Goal: Task Accomplishment & Management: Complete application form

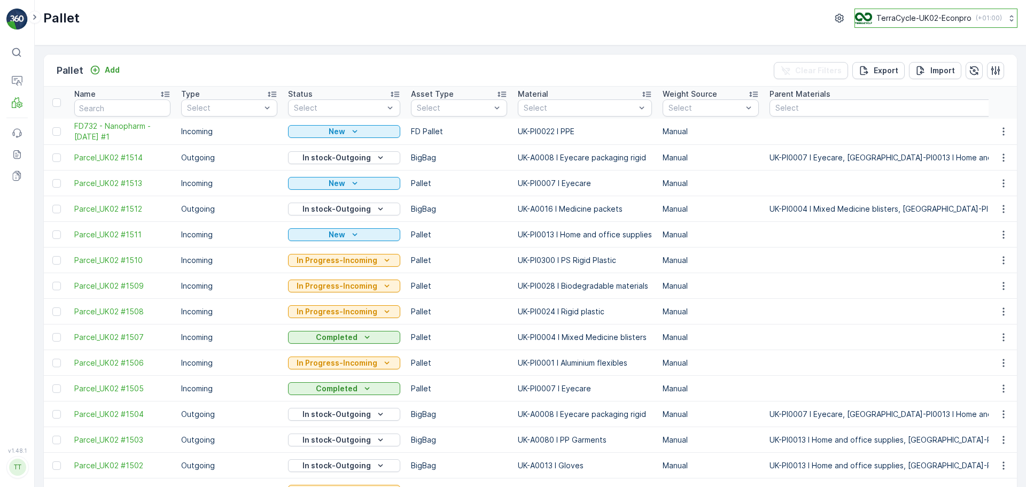
drag, startPoint x: 898, startPoint y: 15, endPoint x: 900, endPoint y: 24, distance: 9.5
click at [898, 15] on p "TerraCycle-UK02-Econpro" at bounding box center [924, 18] width 95 height 11
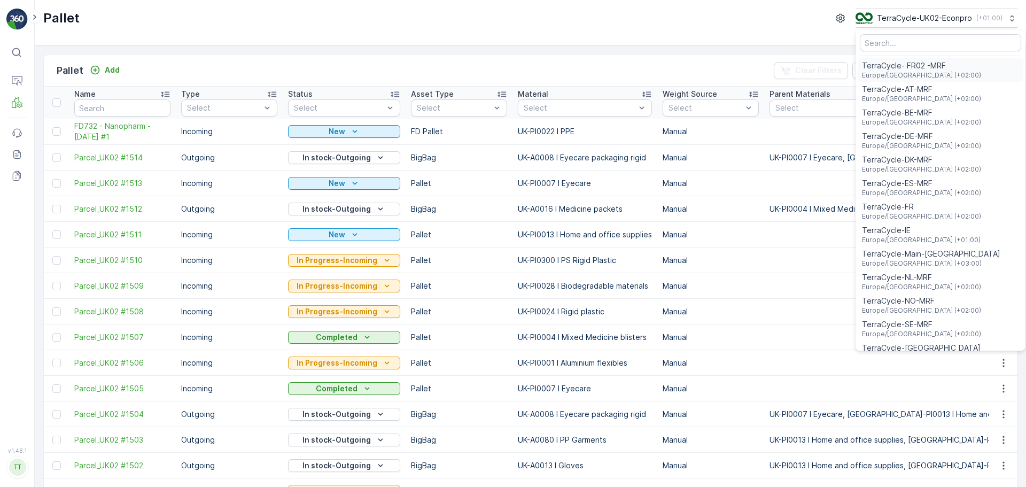
click at [911, 72] on span "Europe/[GEOGRAPHIC_DATA] (+02:00)" at bounding box center [921, 75] width 119 height 9
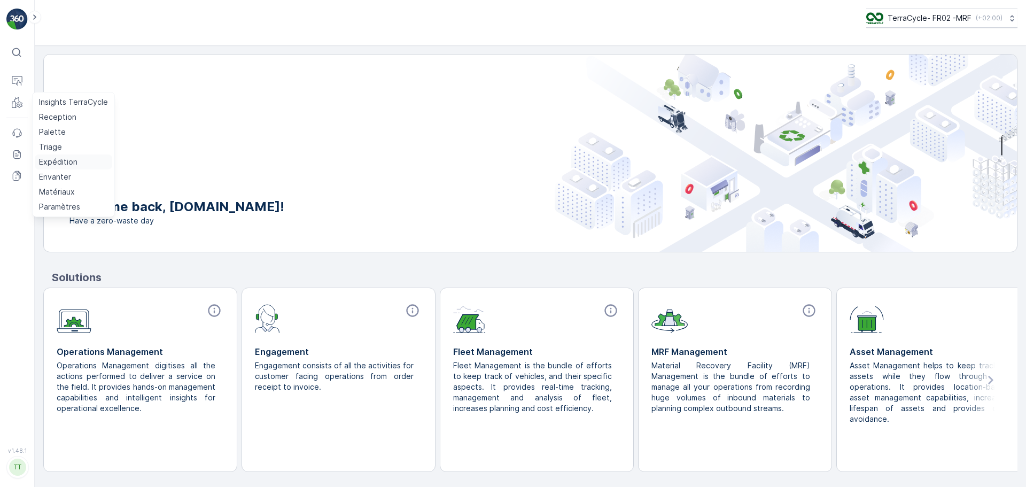
click at [60, 165] on p "Expédition" at bounding box center [58, 162] width 38 height 11
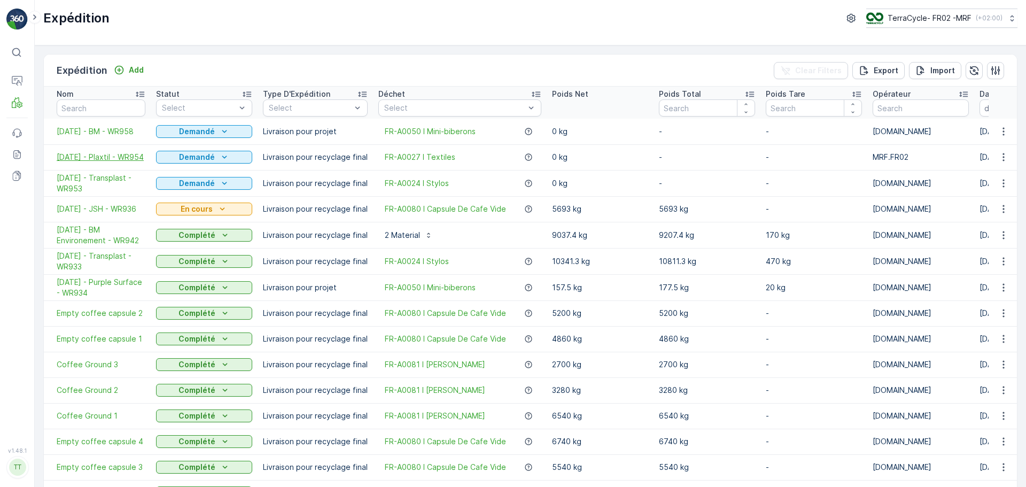
click at [95, 157] on span "[DATE] - Plaxtil - WR954" at bounding box center [101, 157] width 89 height 11
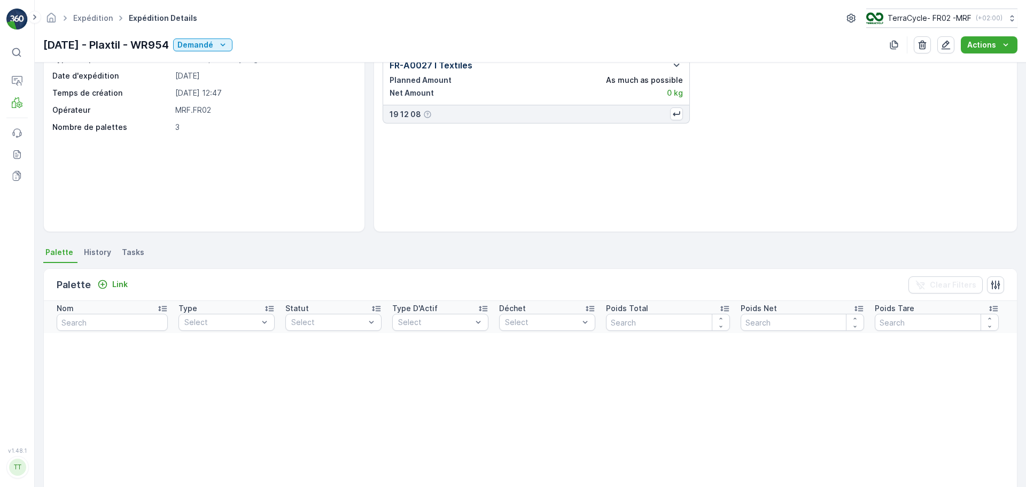
scroll to position [53, 0]
click at [127, 287] on button "Link" at bounding box center [112, 283] width 39 height 13
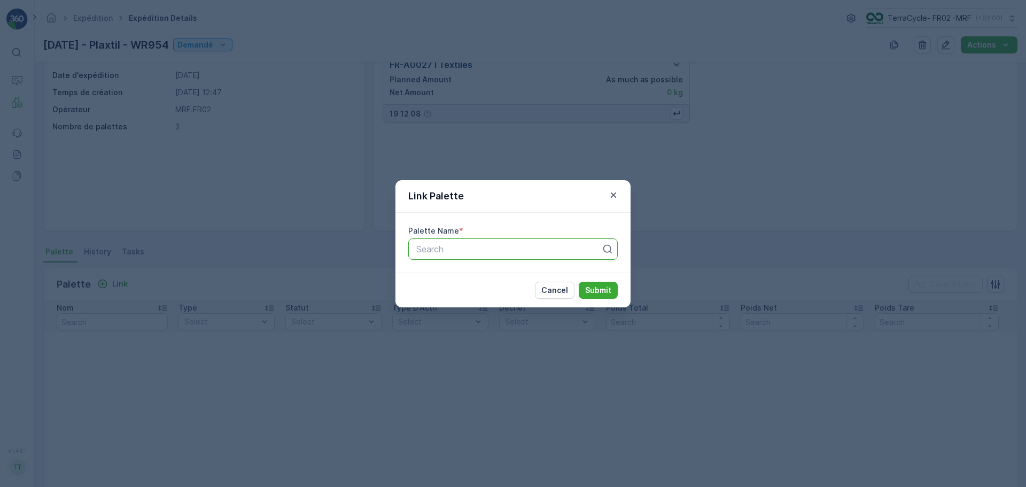
click at [421, 253] on div at bounding box center [508, 249] width 187 height 10
type input "742"
click at [469, 275] on span "FR_Palette #742" at bounding box center [448, 275] width 67 height 10
click at [597, 289] on p "Submit" at bounding box center [598, 290] width 26 height 11
click at [614, 196] on icon "button" at bounding box center [613, 194] width 5 height 5
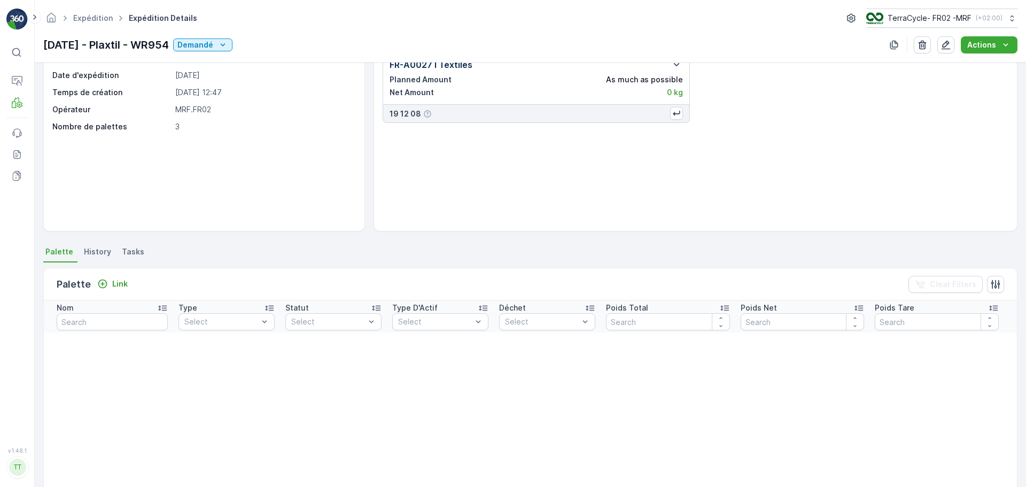
drag, startPoint x: 41, startPoint y: 42, endPoint x: 192, endPoint y: 55, distance: 151.8
click at [192, 55] on div "Expédition Expédition Details TerraCycle- FR02 -MRF ( +02:00 ) 14.08.2025 - Pla…" at bounding box center [531, 31] width 992 height 63
copy p "14.08.2025 - Plaxtil - WR954"
click at [59, 163] on p "Expédition" at bounding box center [58, 162] width 38 height 11
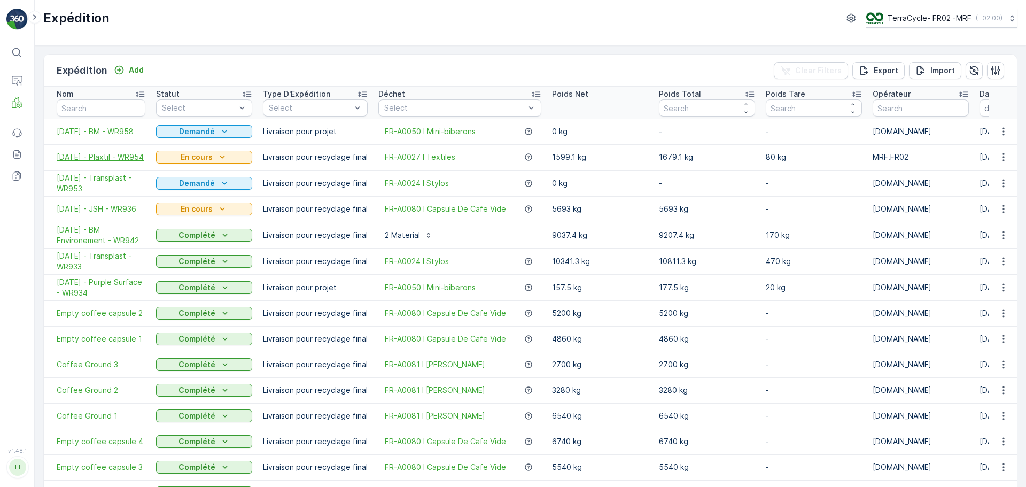
click at [99, 152] on span "14.08.2025 - Plaxtil - WR954" at bounding box center [101, 157] width 89 height 11
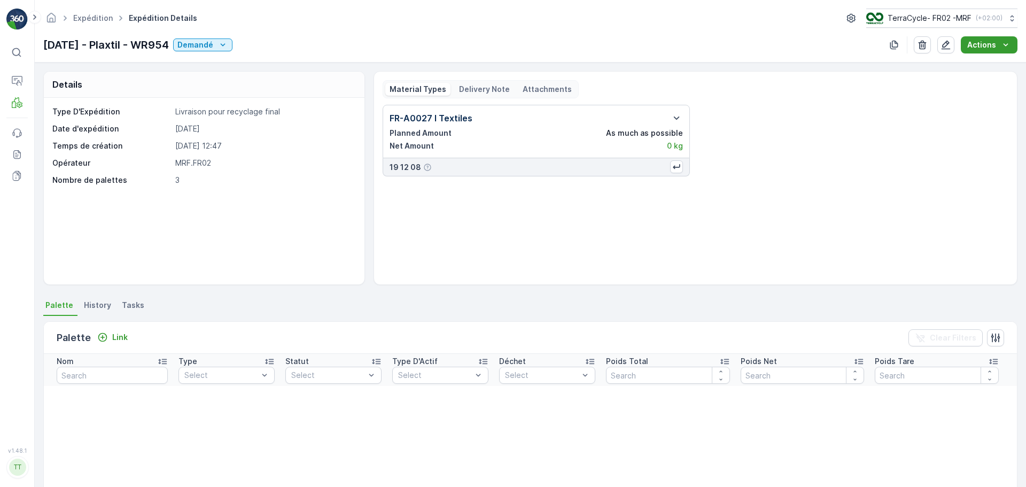
click at [991, 43] on p "Actions" at bounding box center [982, 45] width 29 height 11
click at [976, 68] on span "Create Delivery Note" at bounding box center [984, 65] width 77 height 11
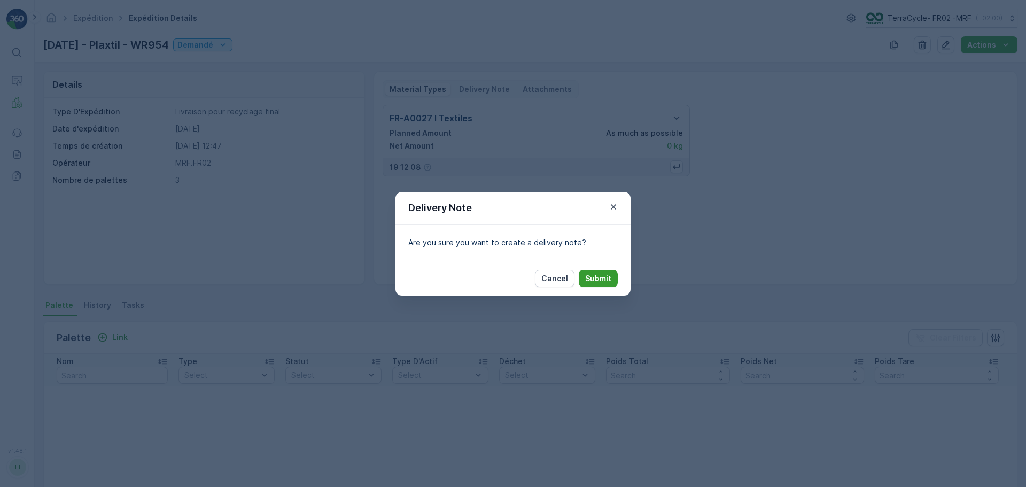
click at [608, 276] on p "Submit" at bounding box center [598, 278] width 26 height 11
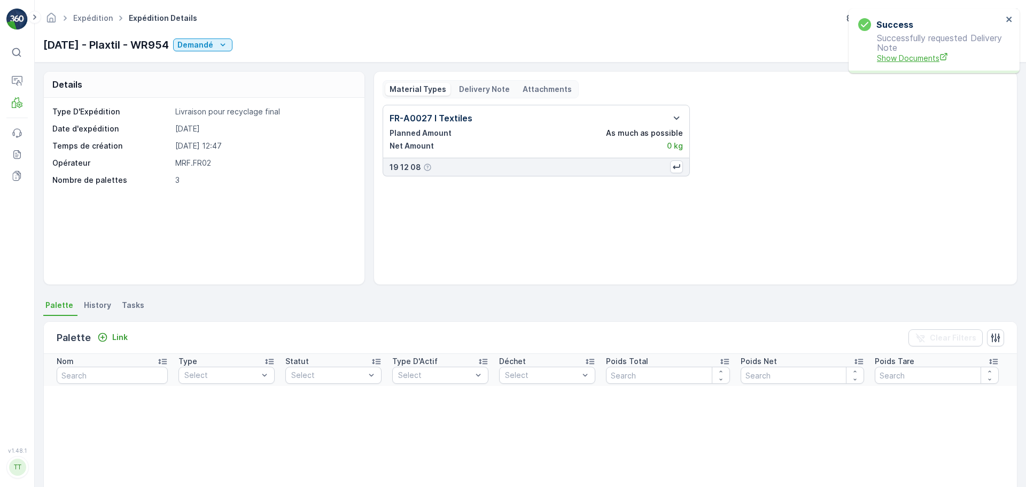
click at [894, 59] on span "Show Documents" at bounding box center [940, 57] width 126 height 11
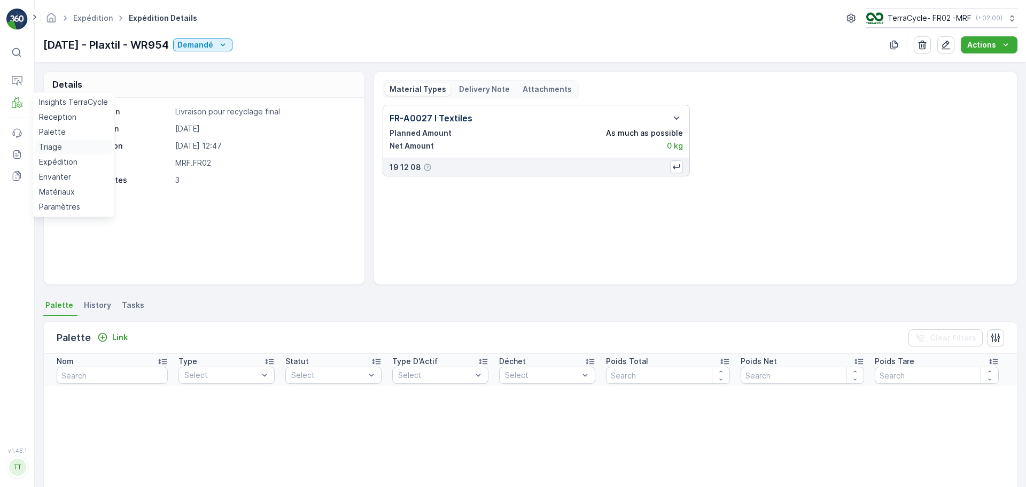
click at [55, 148] on p "Triage" at bounding box center [50, 147] width 23 height 11
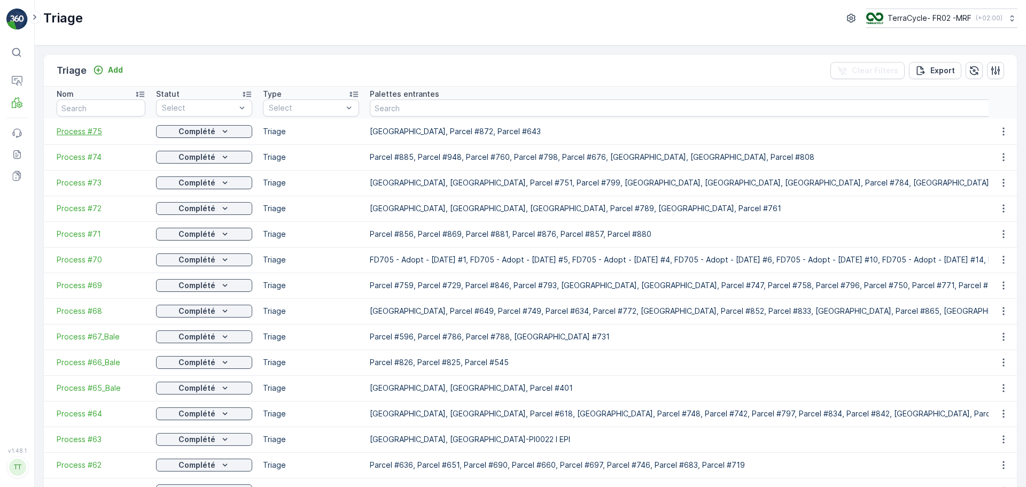
click at [75, 127] on span "Process #75" at bounding box center [101, 131] width 89 height 11
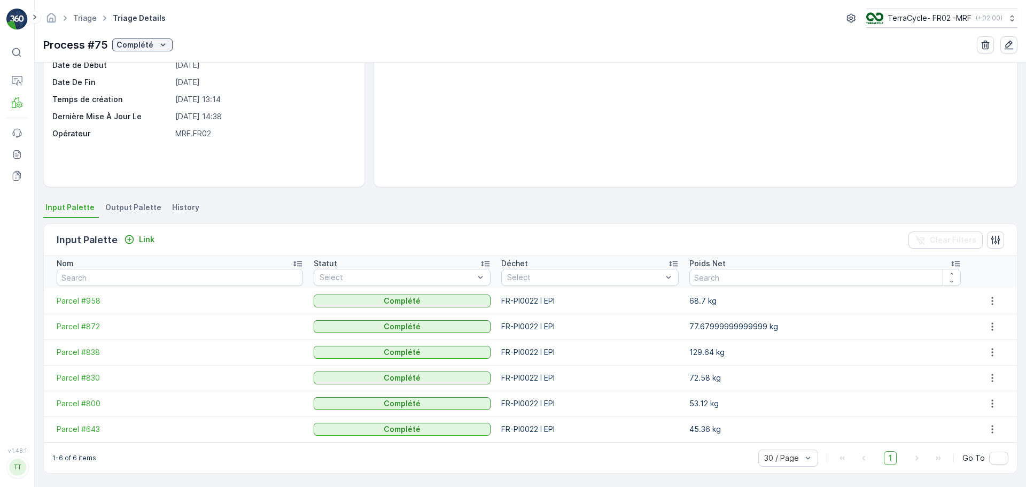
scroll to position [98, 0]
click at [79, 427] on span "Parcel #643" at bounding box center [180, 428] width 246 height 11
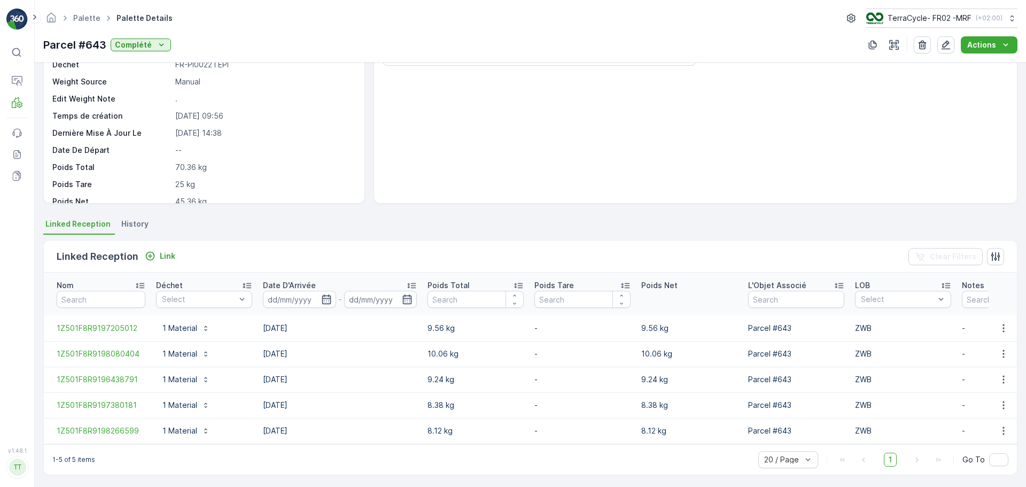
scroll to position [89, 0]
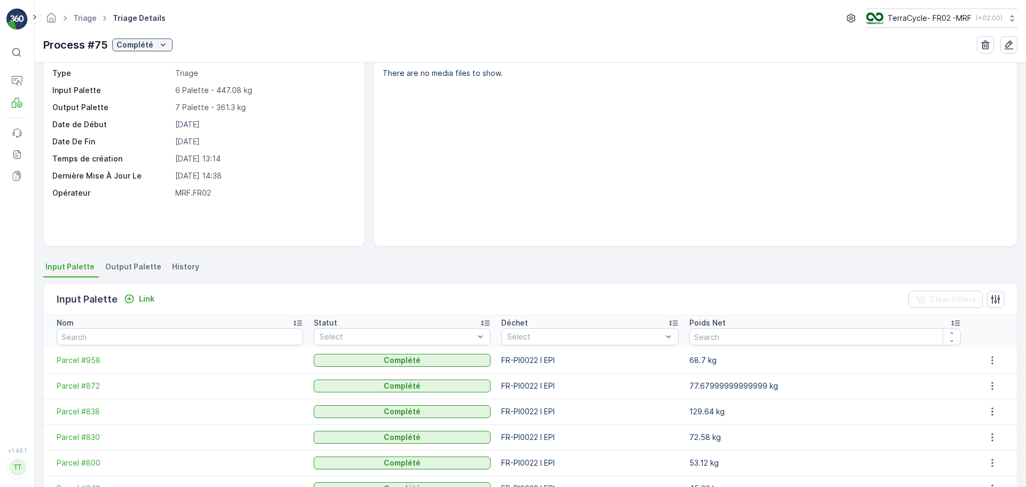
scroll to position [98, 0]
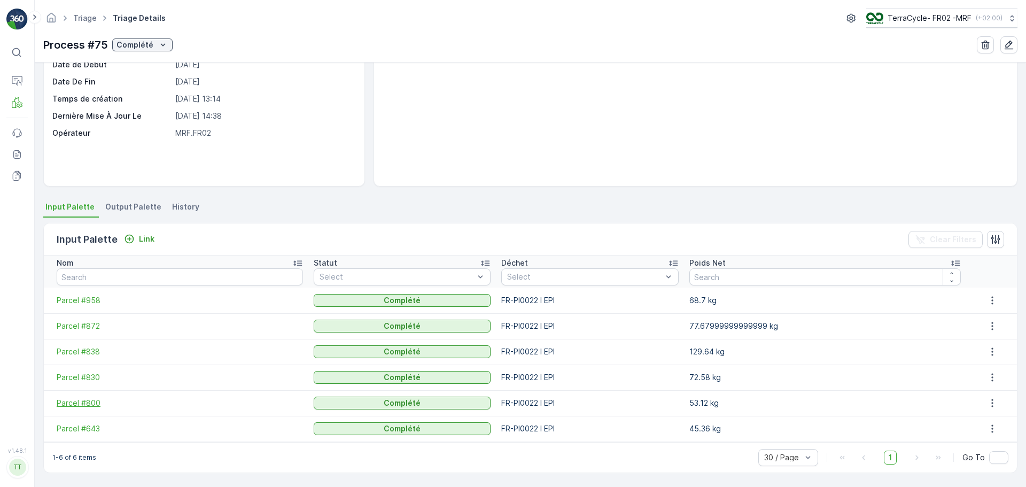
click at [87, 398] on span "Parcel #800" at bounding box center [180, 403] width 246 height 11
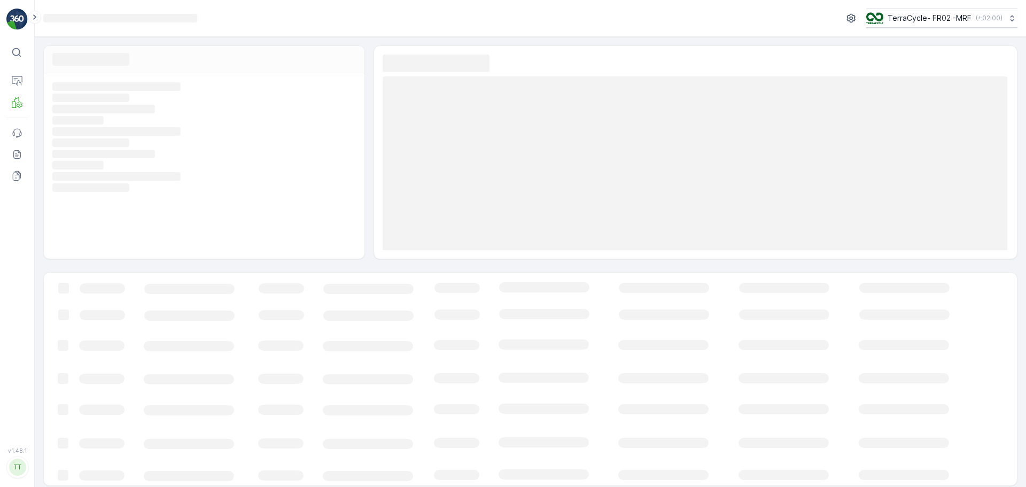
scroll to position [7, 0]
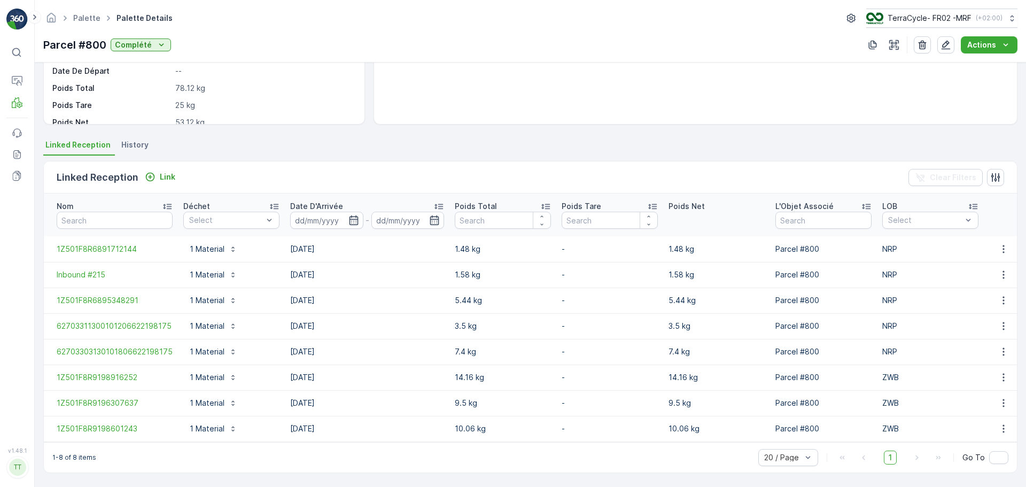
scroll to position [166, 0]
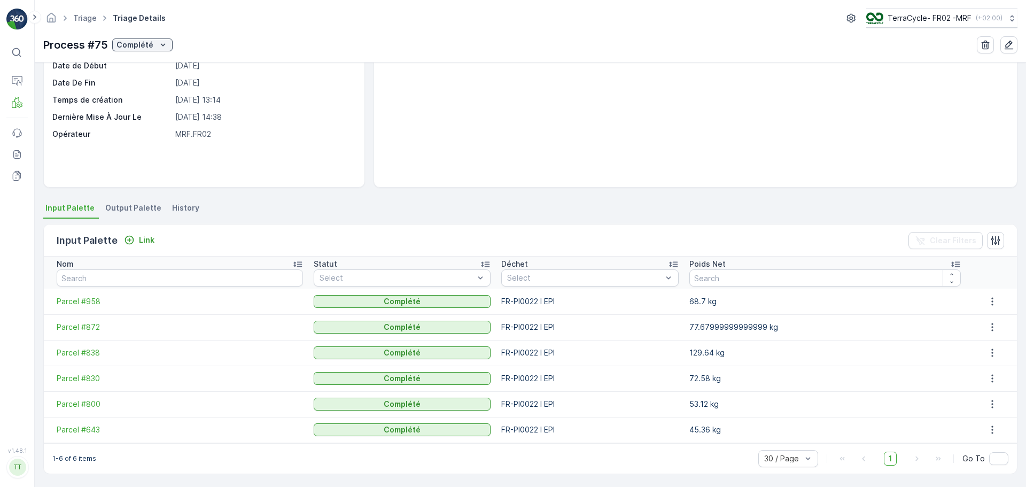
scroll to position [98, 0]
click at [79, 380] on span "Parcel #830" at bounding box center [180, 377] width 246 height 11
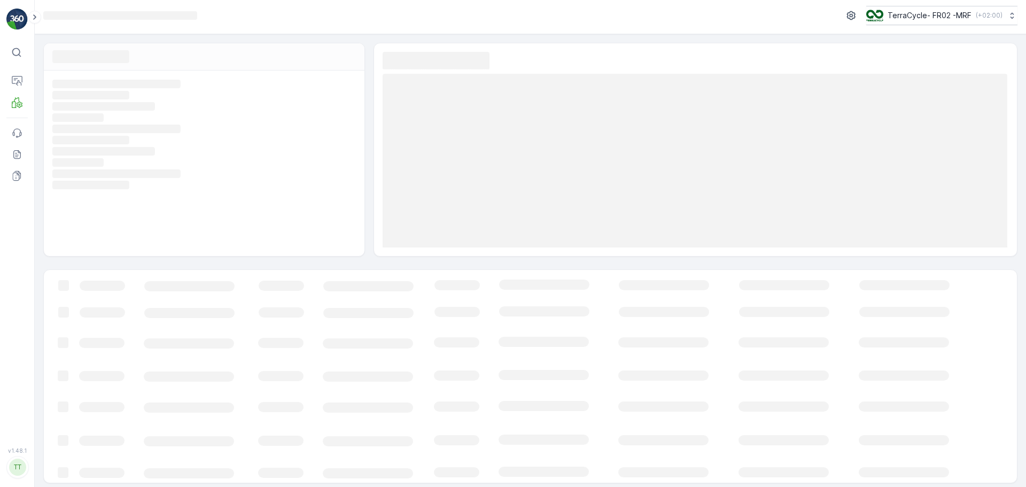
scroll to position [7, 0]
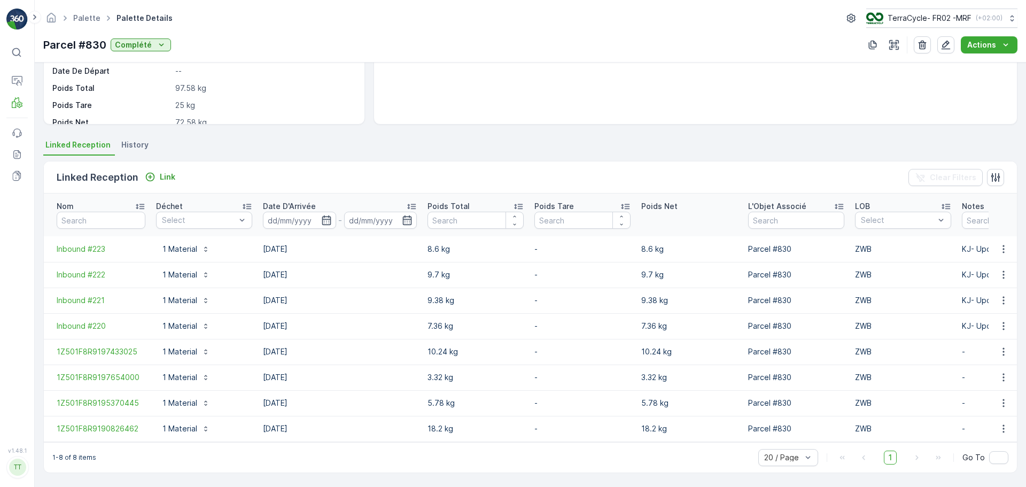
scroll to position [166, 0]
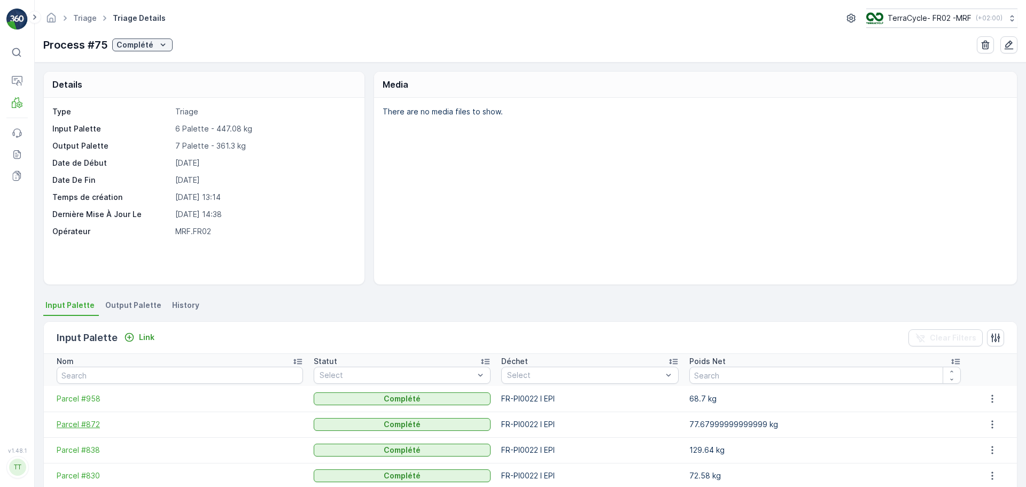
click at [75, 423] on span "Parcel #872" at bounding box center [180, 424] width 246 height 11
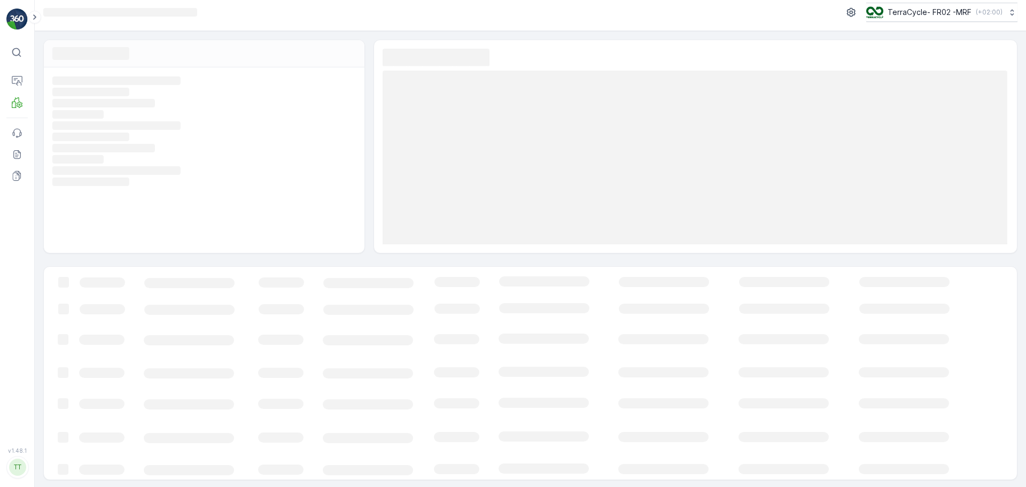
scroll to position [7, 0]
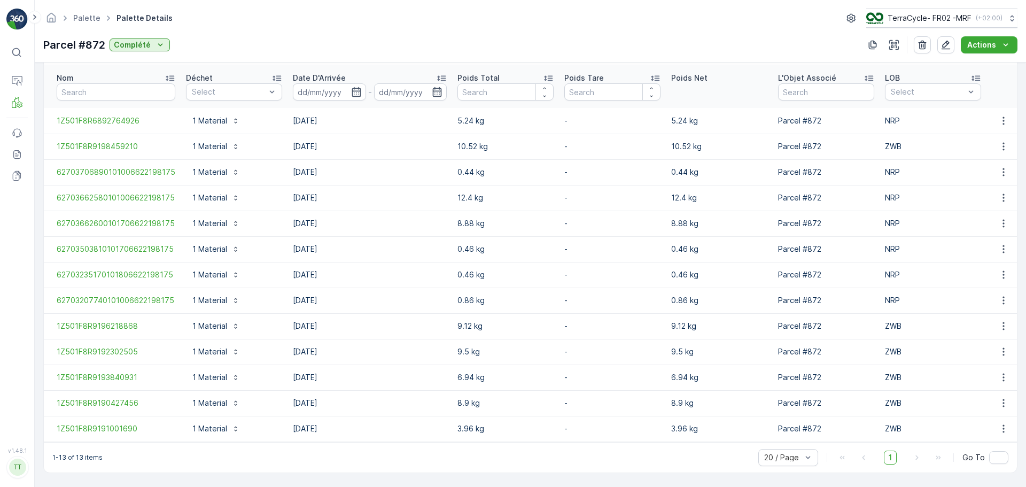
scroll to position [294, 0]
click at [956, 15] on p "TerraCycle- FR02 -MRF" at bounding box center [929, 18] width 84 height 11
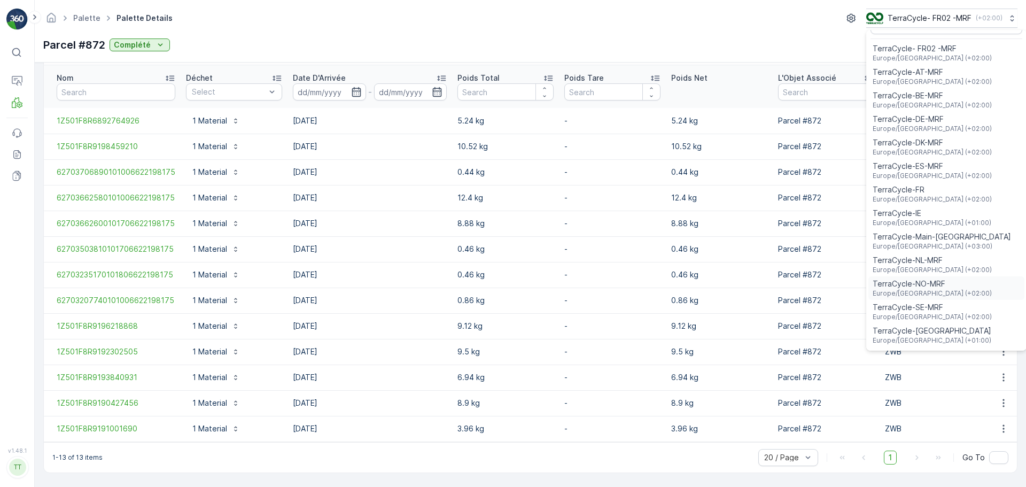
scroll to position [0, 0]
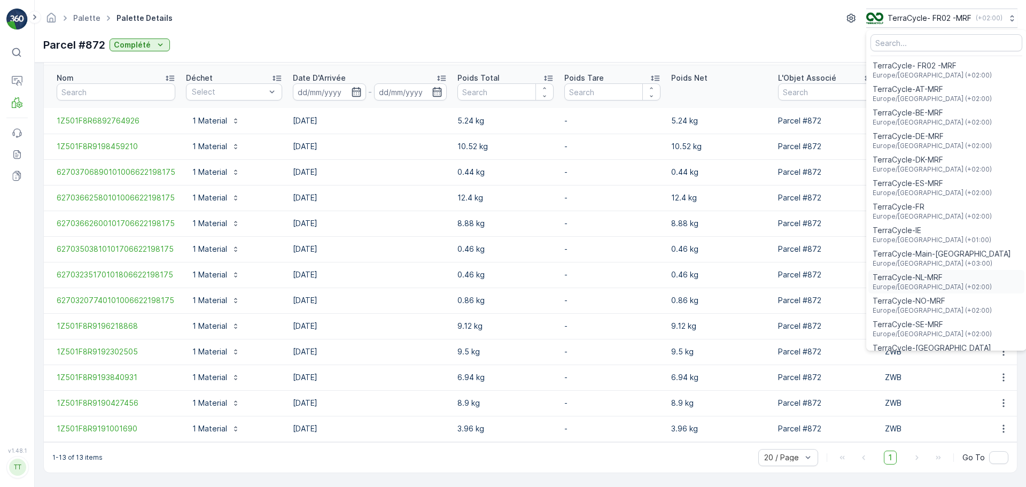
click at [932, 286] on span "Europe/Amsterdam (+02:00)" at bounding box center [932, 287] width 119 height 9
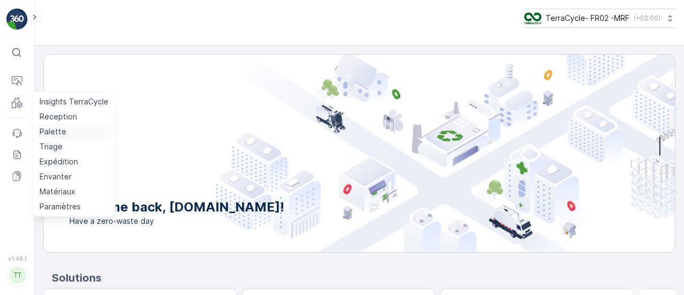
click at [49, 130] on p "Palette" at bounding box center [53, 131] width 27 height 11
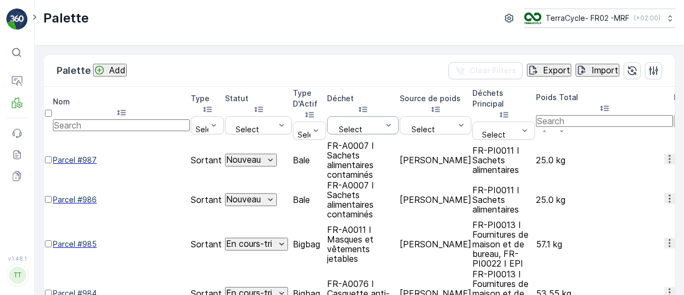
click at [383, 117] on div at bounding box center [357, 121] width 51 height 9
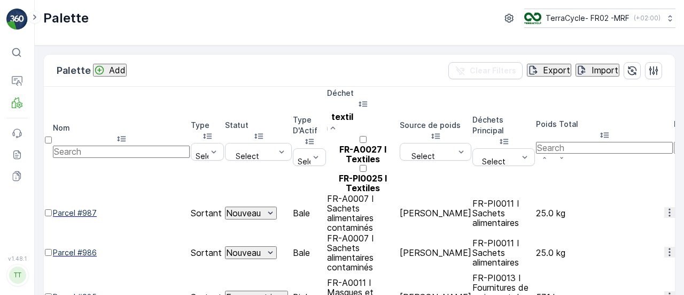
type input "textile"
click at [399, 144] on p "FR-A0027 I Textiles" at bounding box center [363, 153] width 72 height 19
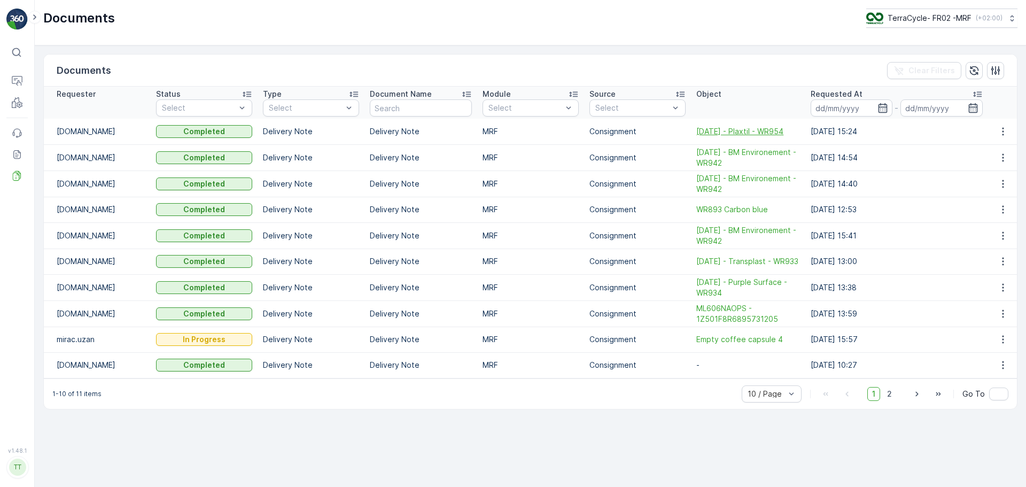
click at [769, 133] on span "14.08.2025 - Plaxtil - WR954" at bounding box center [749, 131] width 104 height 11
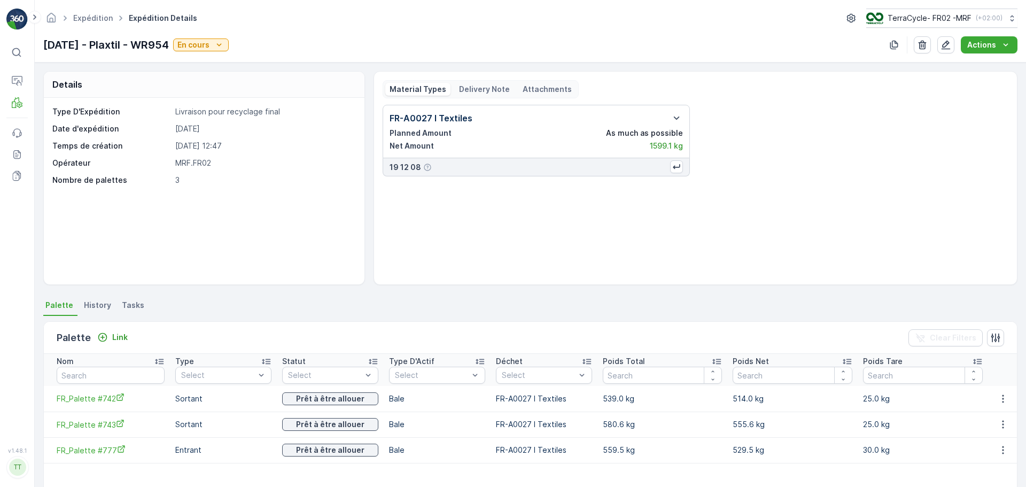
click at [476, 86] on p "Delivery Note" at bounding box center [484, 89] width 51 height 11
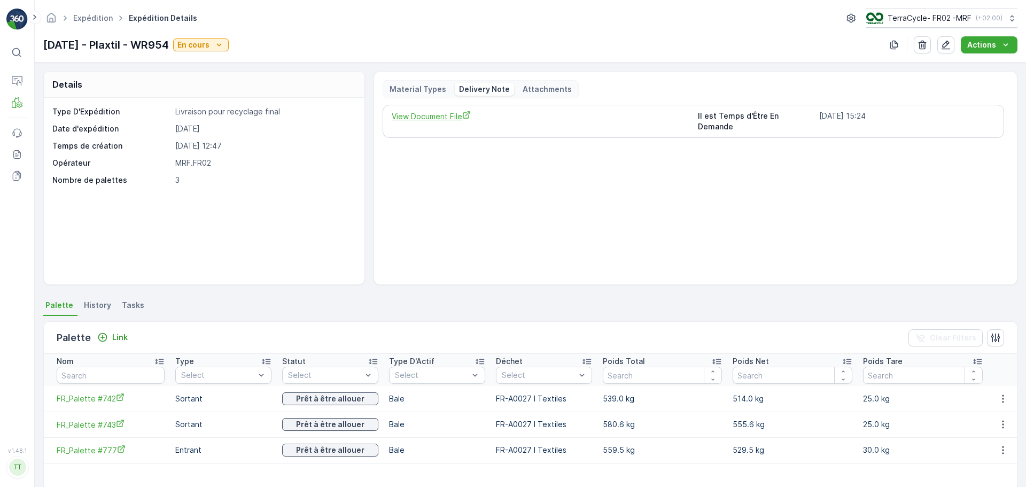
click at [429, 121] on span "View Document File" at bounding box center [540, 116] width 297 height 11
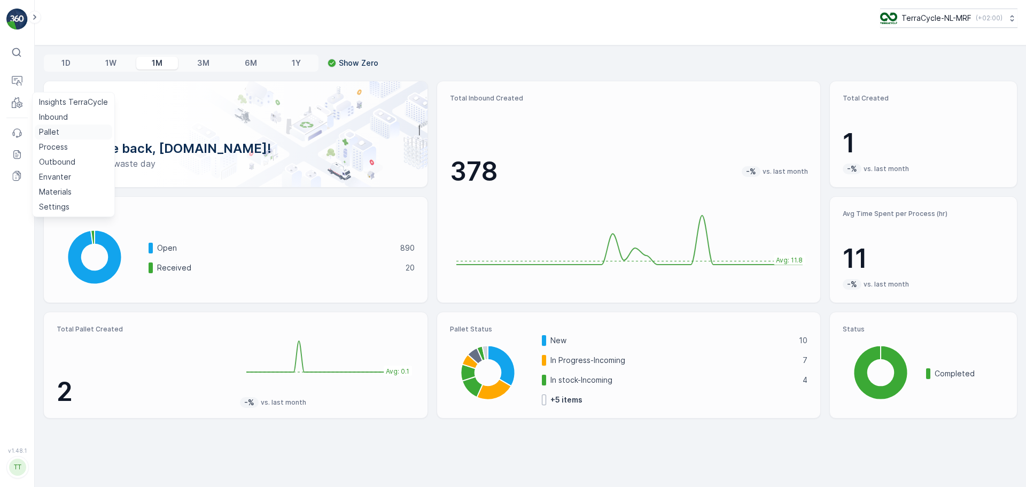
click at [48, 128] on p "Pallet" at bounding box center [49, 132] width 20 height 11
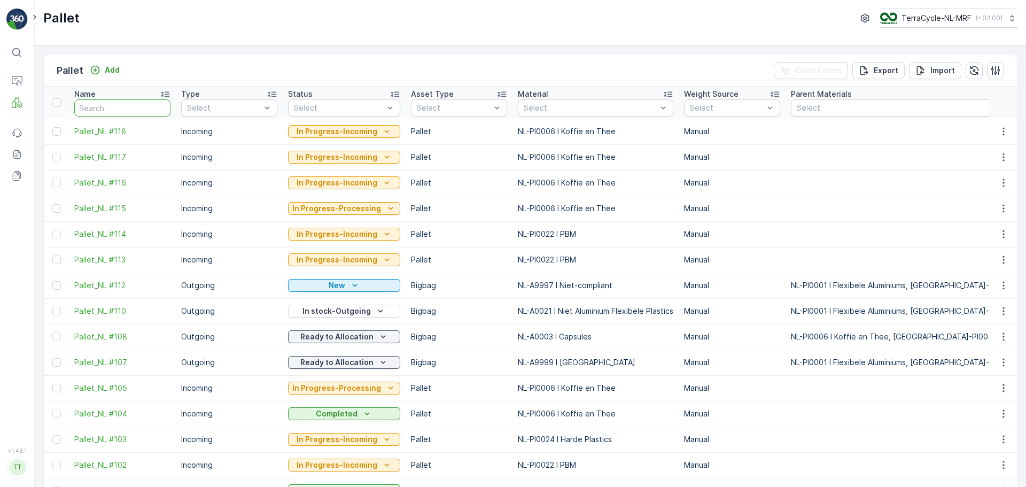
click at [100, 113] on input "text" at bounding box center [122, 107] width 96 height 17
type input "FD"
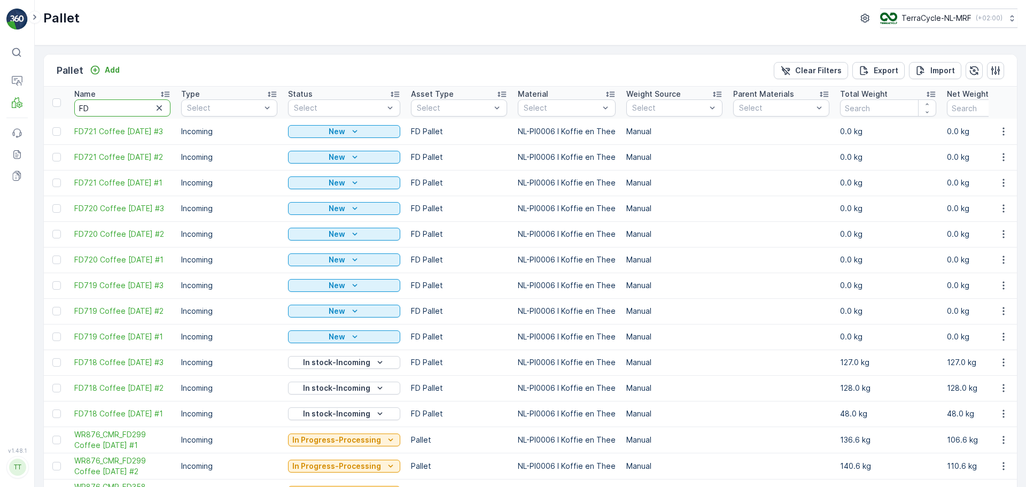
click at [118, 109] on input "FD" at bounding box center [122, 107] width 96 height 17
type input "FD697"
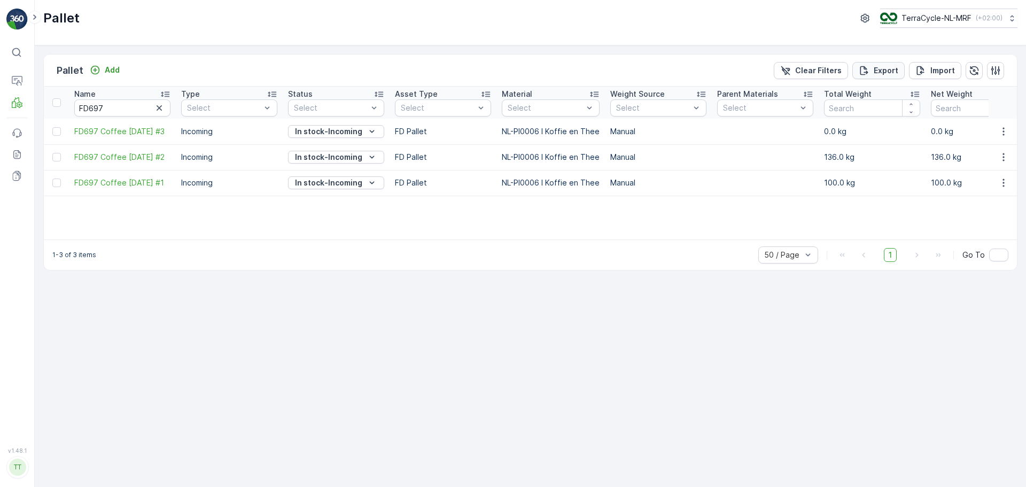
click at [877, 69] on p "Export" at bounding box center [886, 70] width 25 height 11
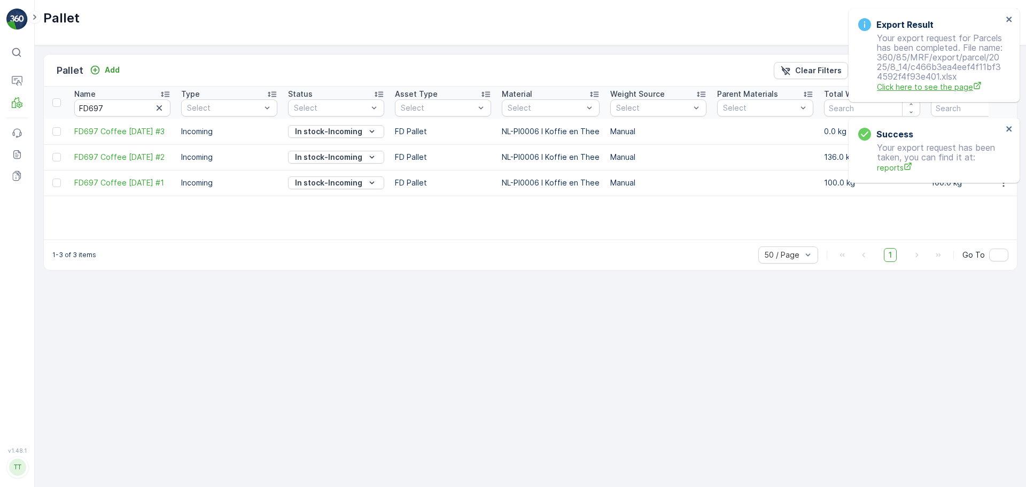
click at [911, 92] on span "Click here to see the page" at bounding box center [940, 86] width 126 height 11
click at [126, 104] on input "FD697" at bounding box center [122, 107] width 96 height 17
drag, startPoint x: 122, startPoint y: 107, endPoint x: 89, endPoint y: 110, distance: 33.3
click at [89, 110] on input "FD697" at bounding box center [122, 107] width 96 height 17
type input "FD"
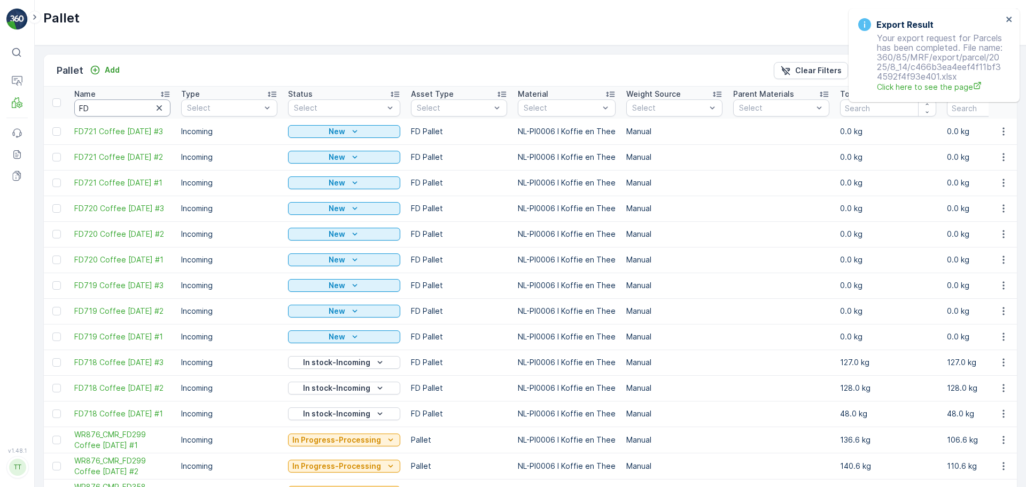
click at [107, 109] on input "FD" at bounding box center [122, 107] width 96 height 17
type input "FD718"
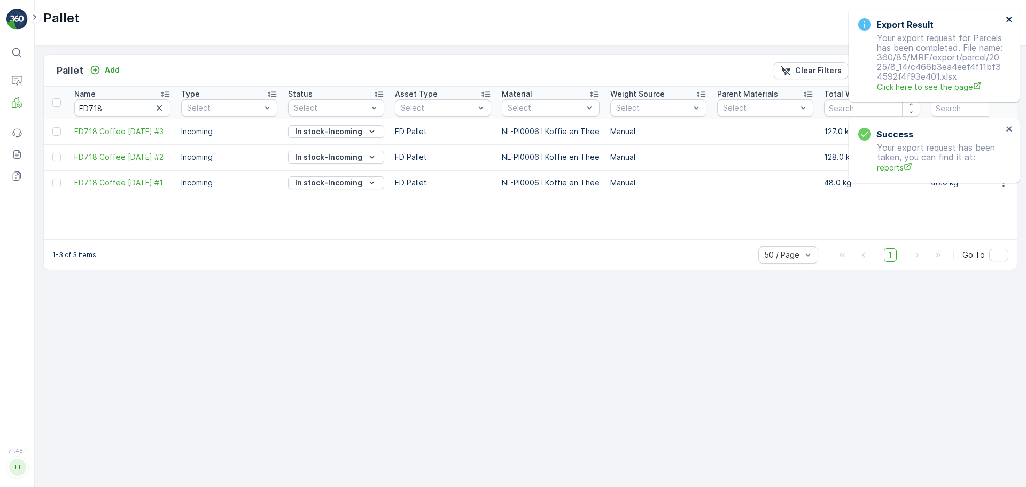
click at [1009, 16] on icon "close" at bounding box center [1009, 19] width 7 height 9
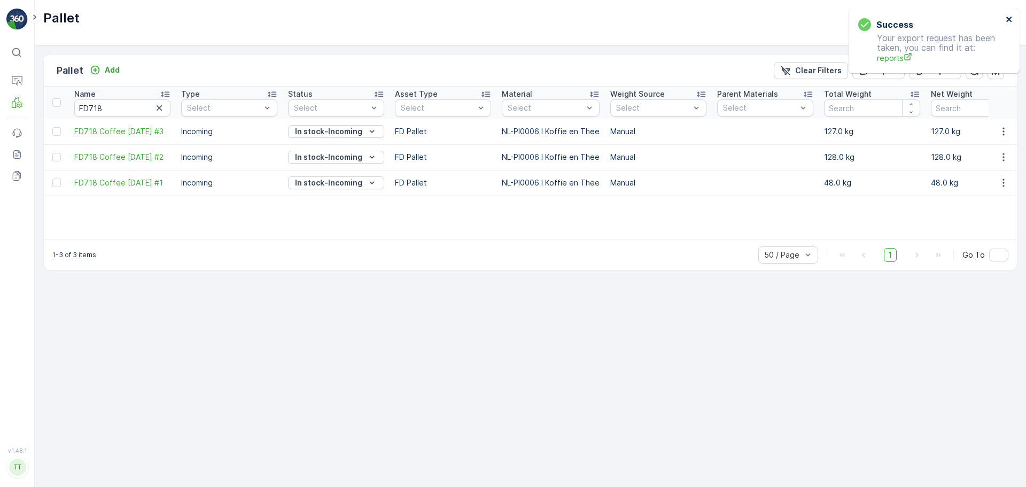
click at [1009, 20] on icon "close" at bounding box center [1009, 19] width 7 height 9
click at [880, 63] on button "Export" at bounding box center [879, 70] width 52 height 17
click at [885, 59] on span "reports" at bounding box center [940, 57] width 126 height 11
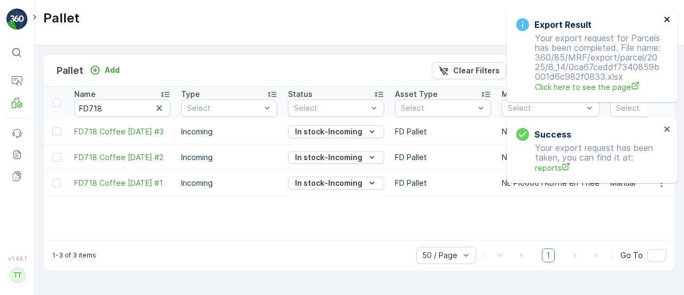
click at [669, 21] on icon "close" at bounding box center [666, 19] width 5 height 5
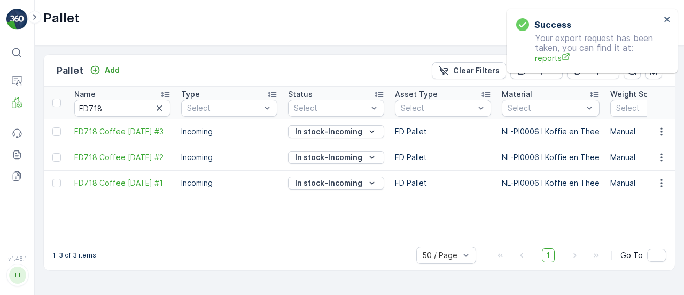
click at [591, 19] on div "Success Your export request has been taken, you can find it at: reports" at bounding box center [592, 41] width 171 height 65
click at [668, 19] on icon "close" at bounding box center [667, 19] width 7 height 9
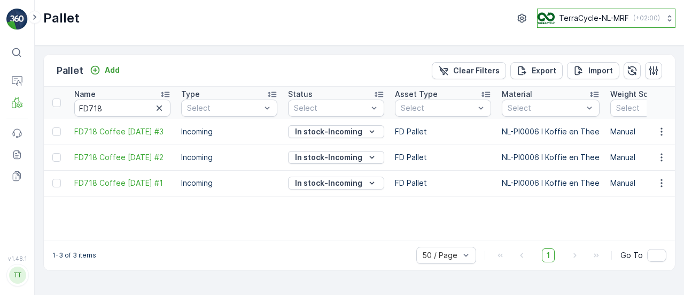
click at [580, 23] on div "TerraCycle-NL-MRF ( +02:00 )" at bounding box center [599, 18] width 122 height 12
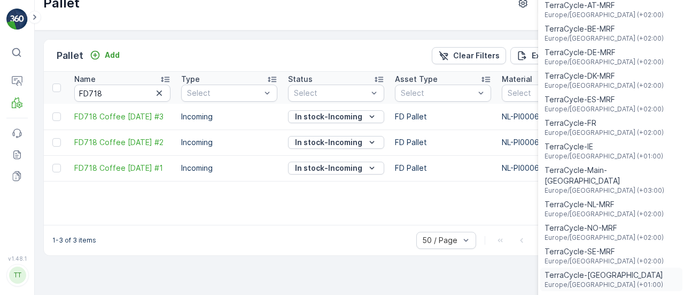
scroll to position [26, 0]
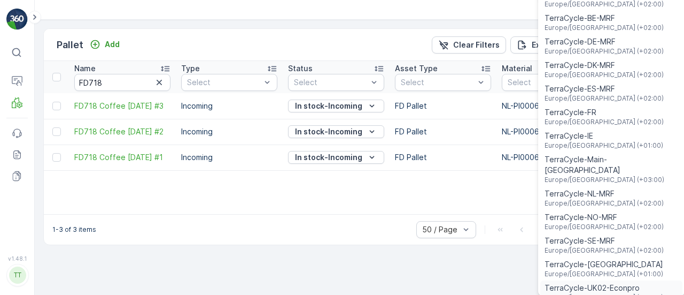
click at [615, 293] on span "Europe/[GEOGRAPHIC_DATA] (+01:00)" at bounding box center [604, 297] width 119 height 9
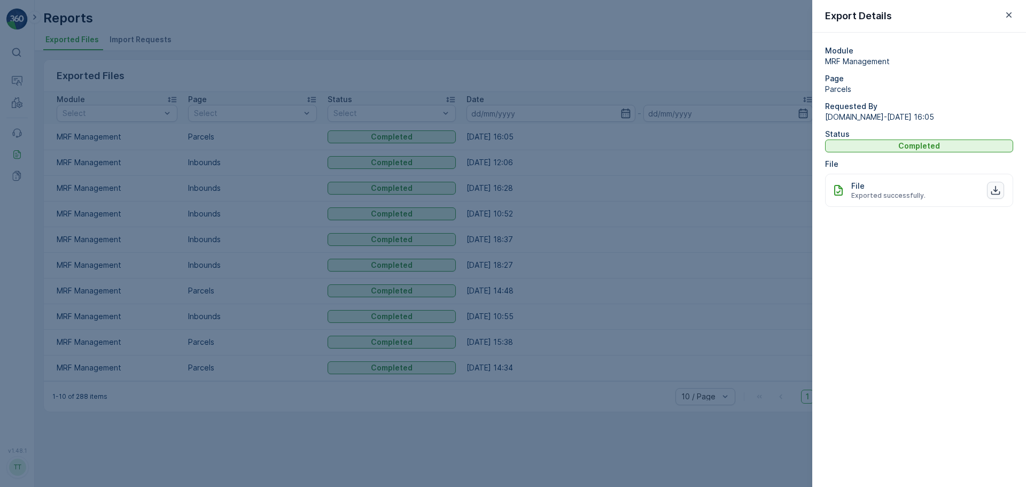
click at [998, 190] on icon "button" at bounding box center [996, 190] width 9 height 9
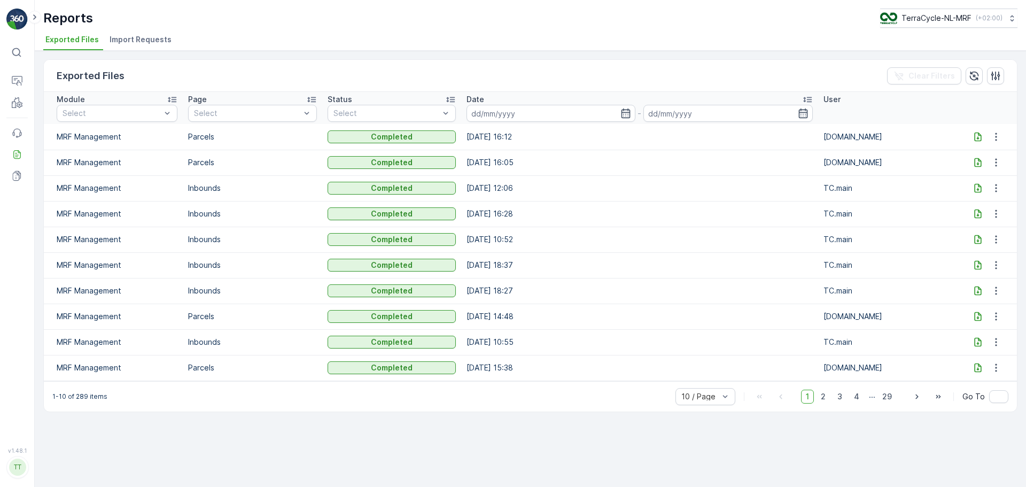
click at [980, 137] on icon at bounding box center [978, 137] width 11 height 11
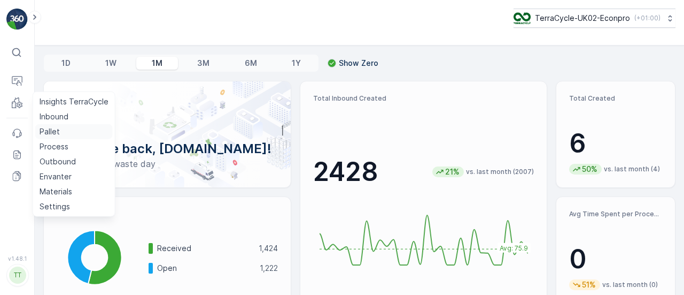
click at [57, 130] on p "Pallet" at bounding box center [50, 131] width 20 height 11
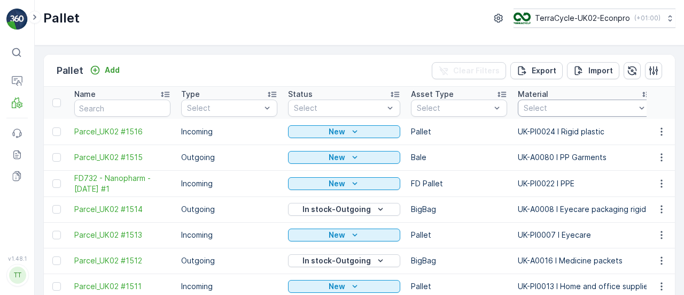
click at [557, 107] on div at bounding box center [580, 108] width 114 height 9
click at [539, 103] on p "Select" at bounding box center [580, 108] width 112 height 11
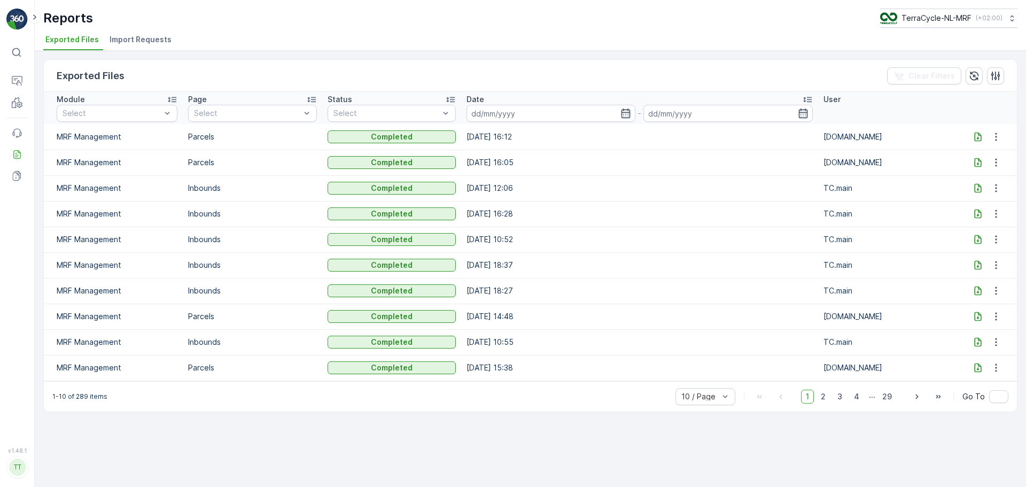
click at [907, 19] on p "TerraCycle-NL-MRF" at bounding box center [937, 18] width 70 height 11
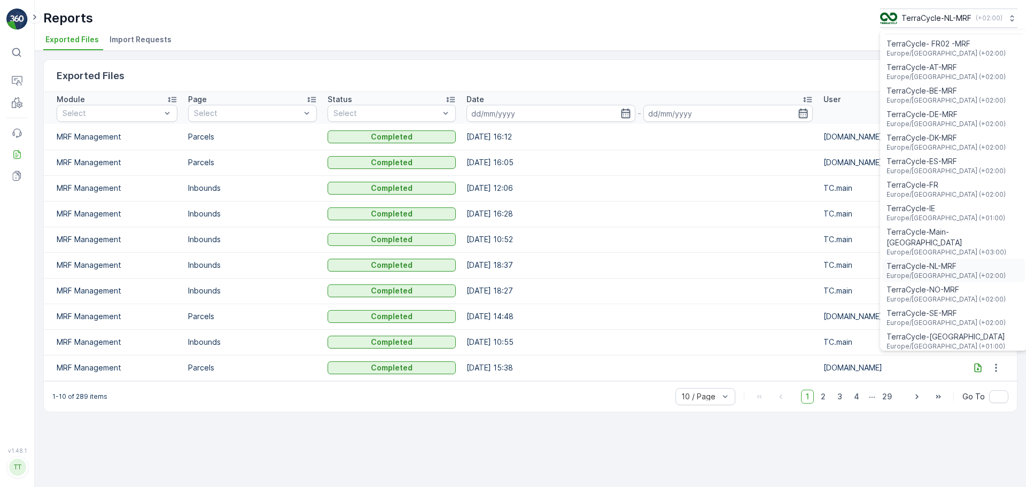
scroll to position [39, 0]
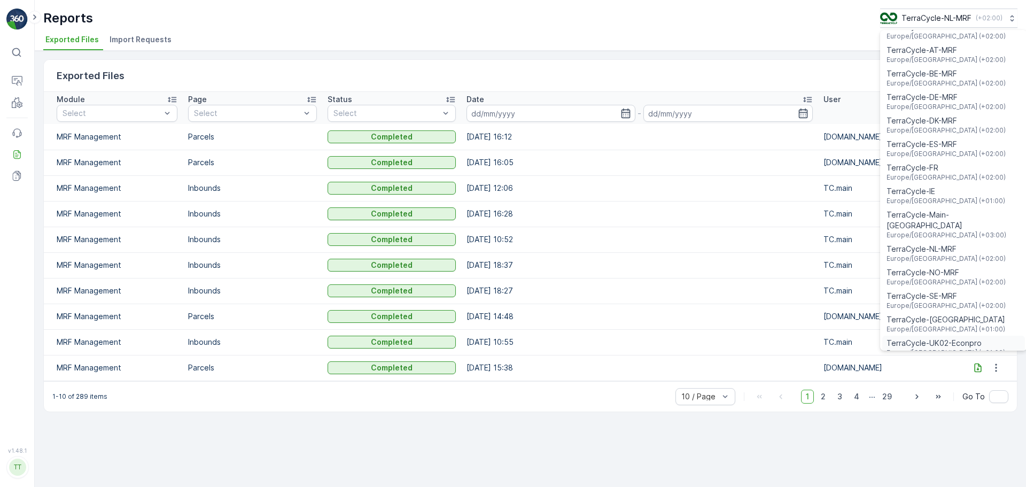
click at [953, 338] on span "TerraCycle-UK02-Econpro" at bounding box center [946, 343] width 119 height 11
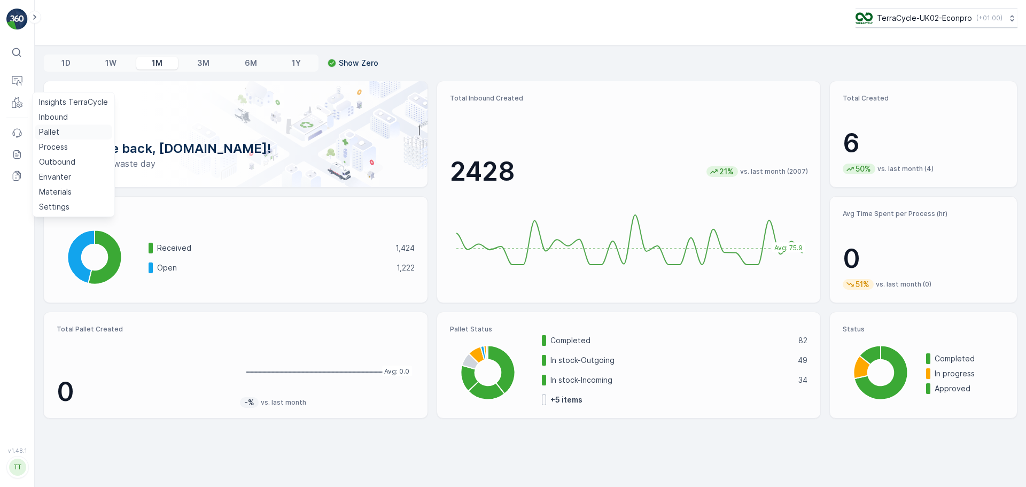
click at [45, 130] on p "Pallet" at bounding box center [49, 132] width 20 height 11
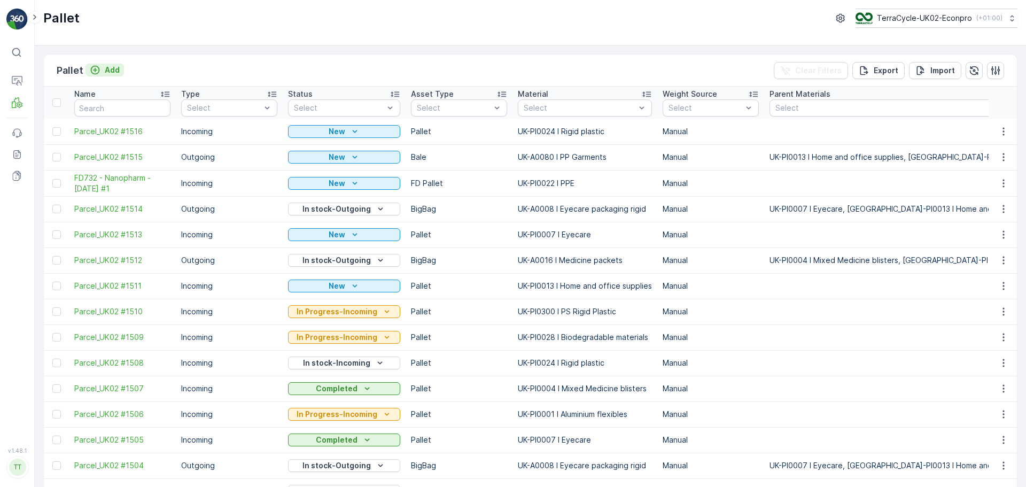
click at [107, 71] on p "Add" at bounding box center [112, 70] width 15 height 11
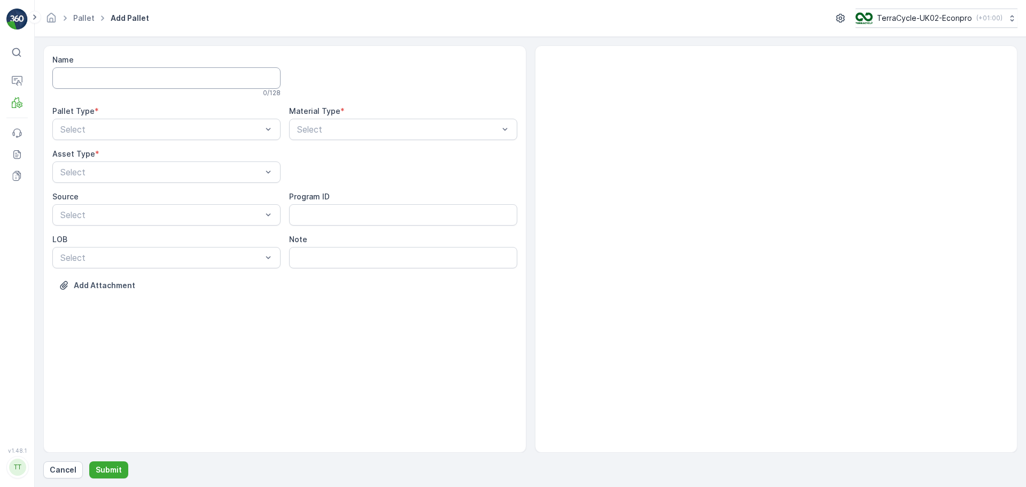
click at [115, 83] on input "Name" at bounding box center [166, 77] width 228 height 21
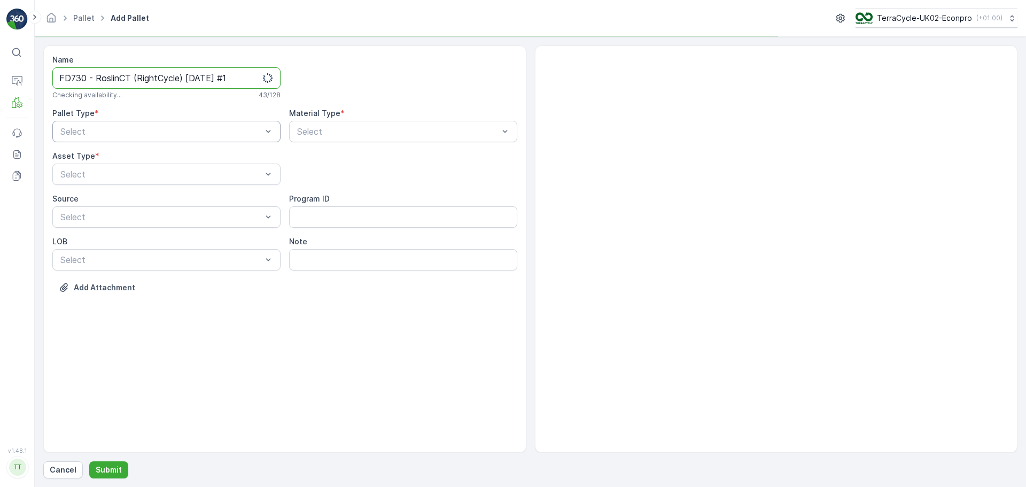
type input "FD730 - RoslinCT (RightCycle) 20.08.2025 #1"
click at [140, 133] on div at bounding box center [161, 132] width 204 height 10
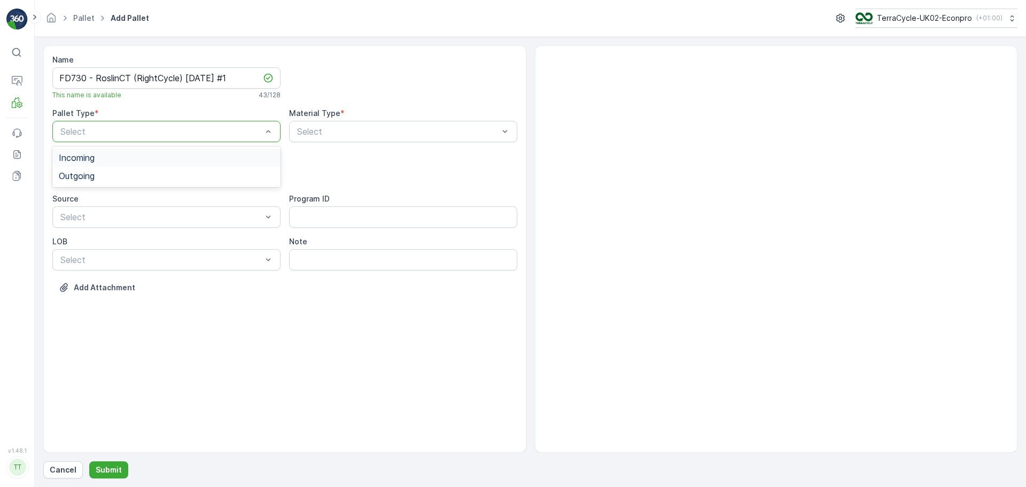
click at [125, 152] on div "Incoming" at bounding box center [166, 158] width 228 height 18
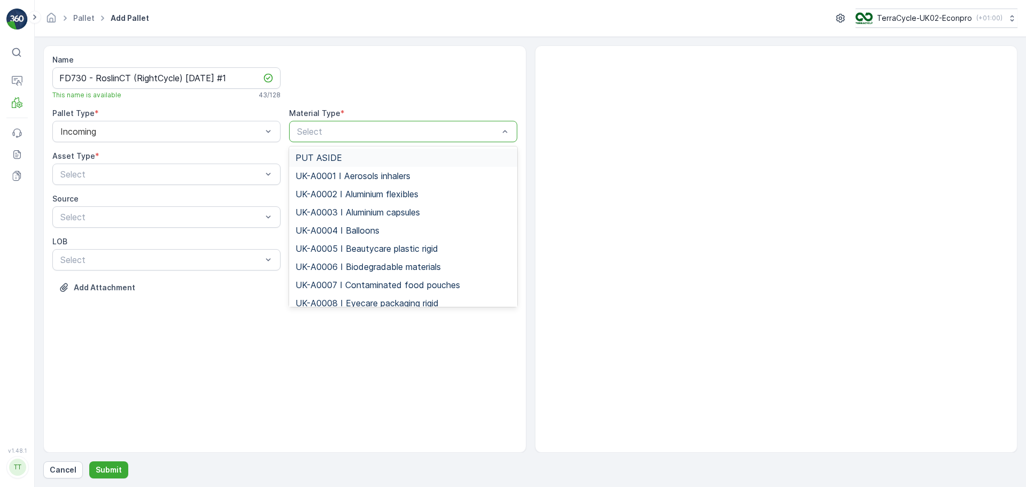
click at [342, 128] on div at bounding box center [398, 132] width 204 height 10
type input "ppe"
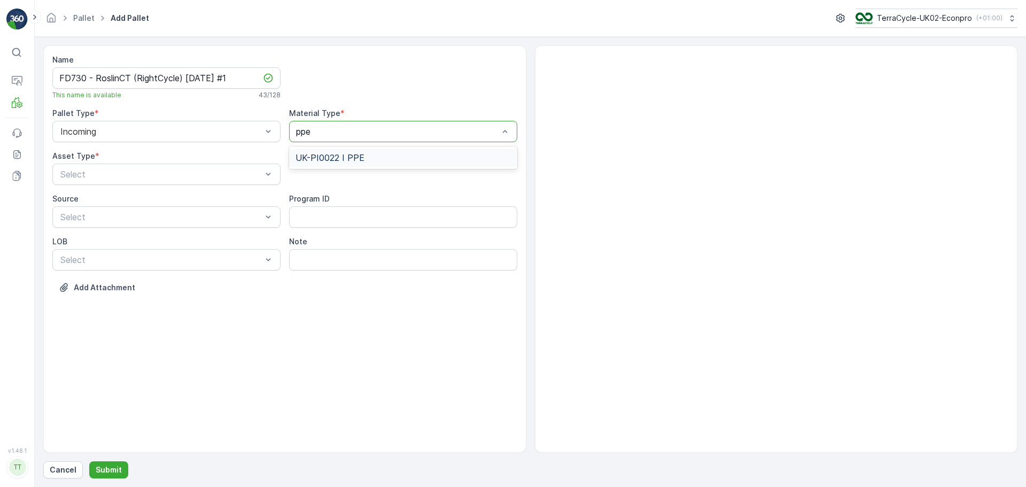
click at [333, 154] on span "UK-PI0022 I PPE" at bounding box center [330, 158] width 69 height 10
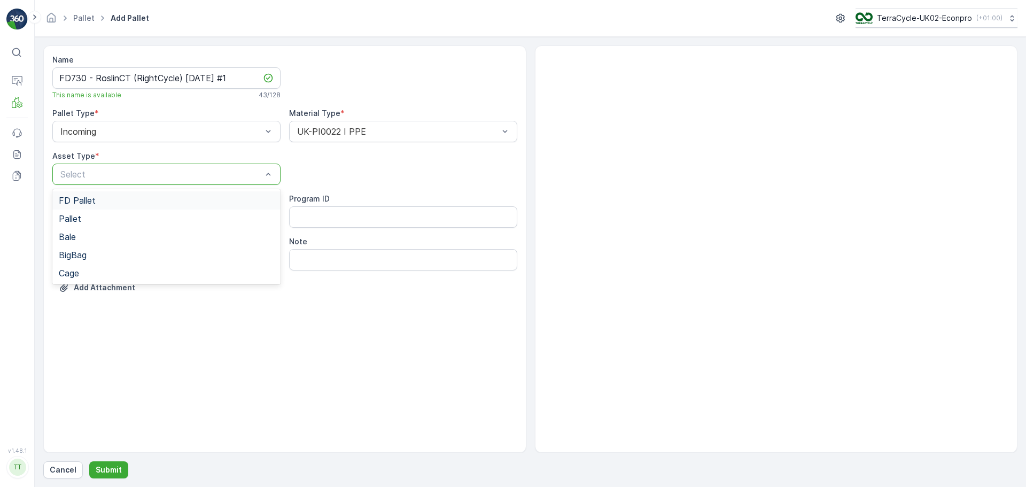
click at [216, 172] on div at bounding box center [161, 174] width 204 height 10
click at [124, 203] on div "FD Pallet" at bounding box center [166, 201] width 215 height 10
click at [102, 474] on p "Submit" at bounding box center [109, 470] width 26 height 11
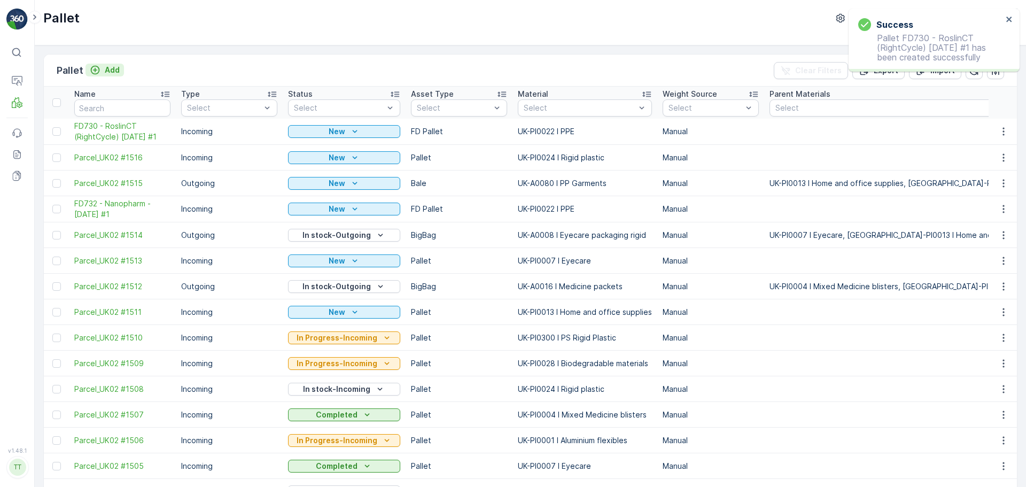
click at [119, 66] on p "Add" at bounding box center [112, 70] width 15 height 11
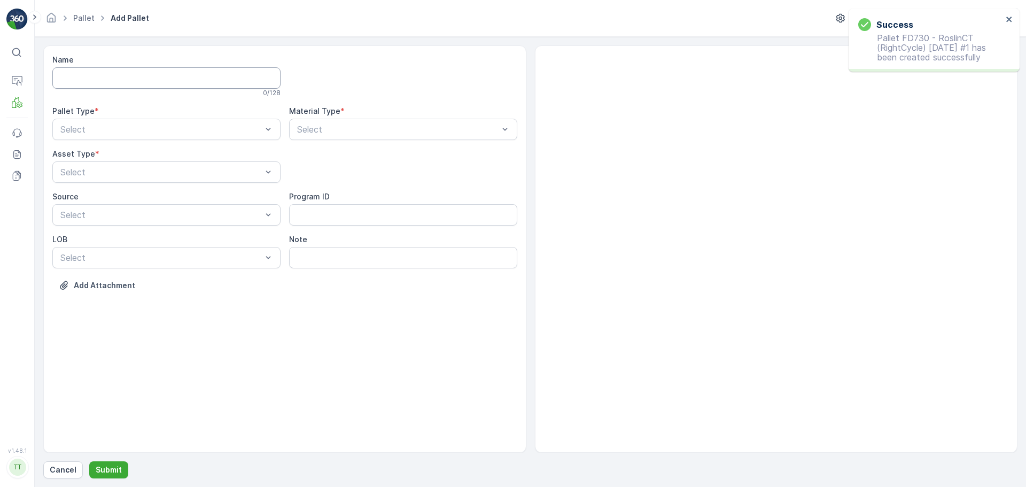
click at [141, 79] on input "Name" at bounding box center [166, 77] width 228 height 21
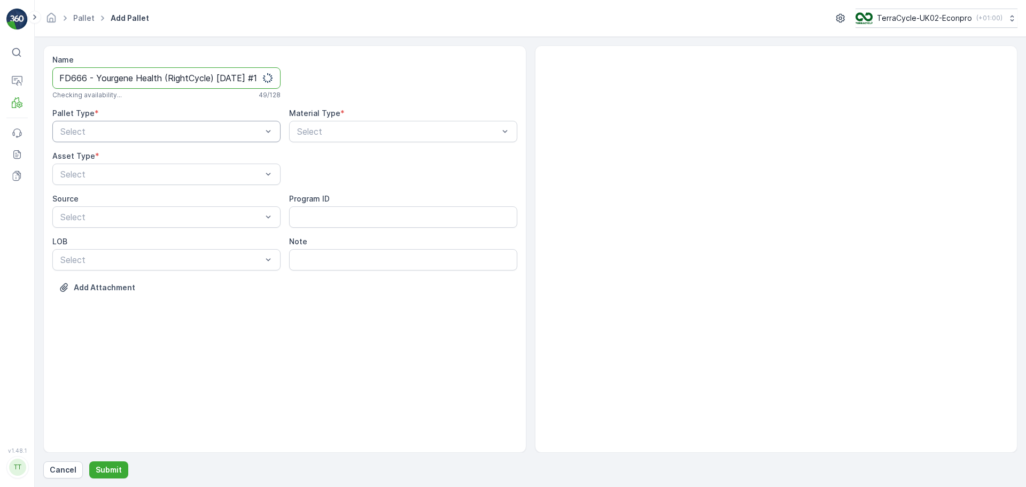
scroll to position [0, 16]
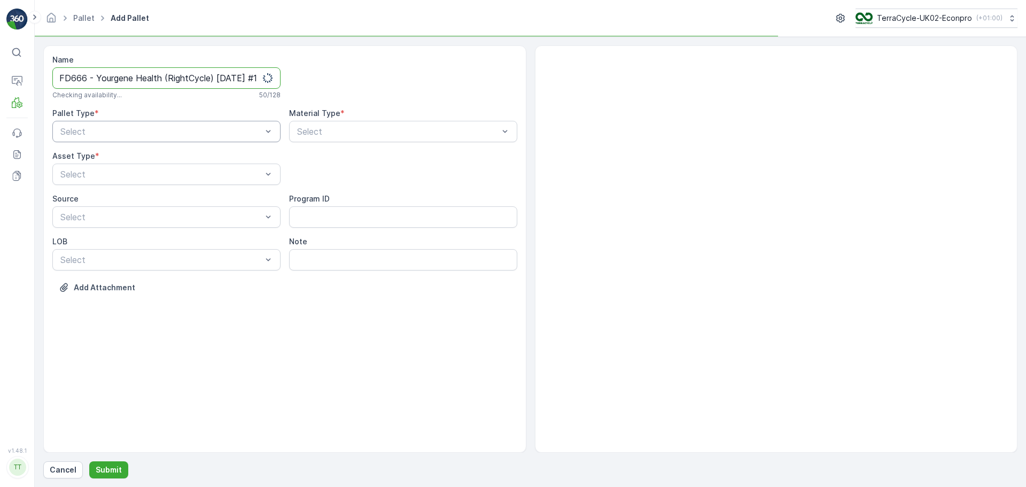
type input "FD666 - Yourgene Health (RightCycle) 21.08.2025 #1"
click at [84, 127] on div at bounding box center [161, 132] width 204 height 10
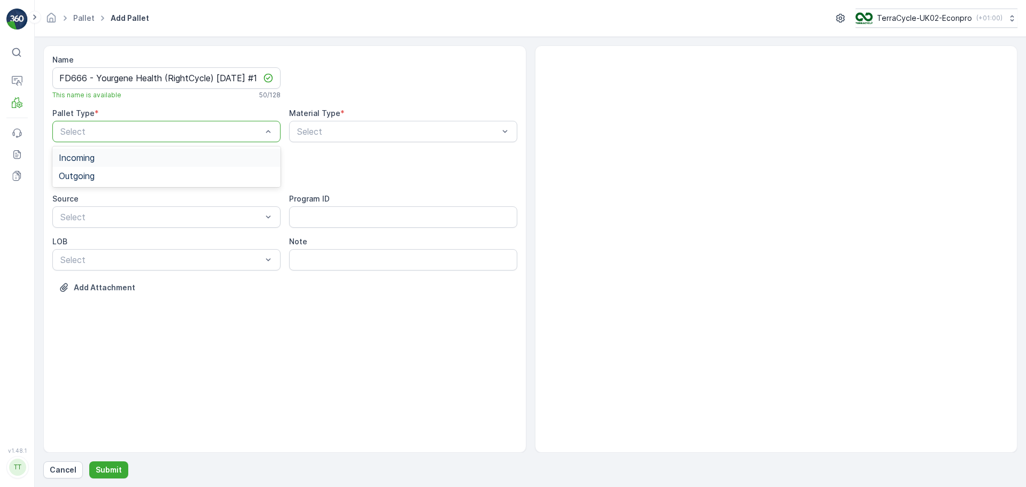
click at [198, 159] on div "Incoming" at bounding box center [166, 158] width 215 height 10
click at [333, 120] on div "Material Type * Select" at bounding box center [403, 125] width 228 height 34
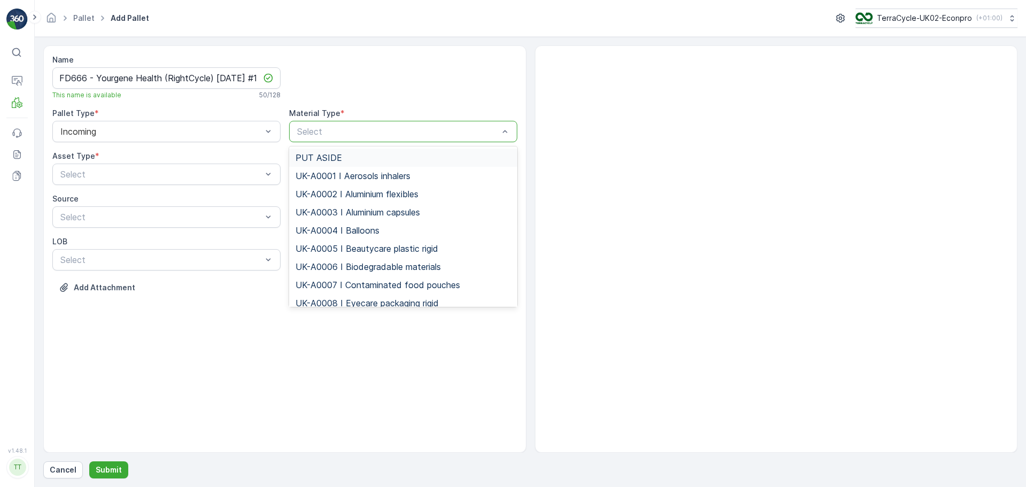
click at [322, 122] on div "Select" at bounding box center [403, 131] width 228 height 21
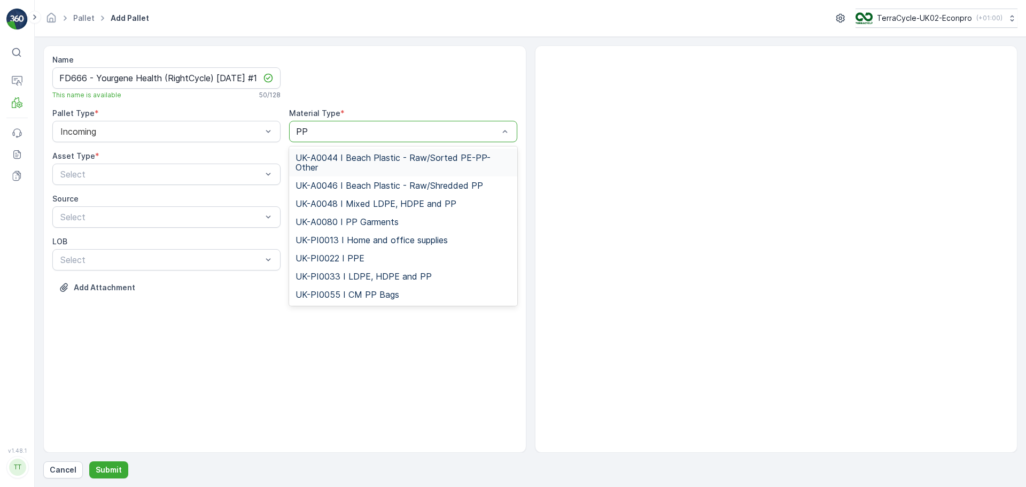
type input "PPE"
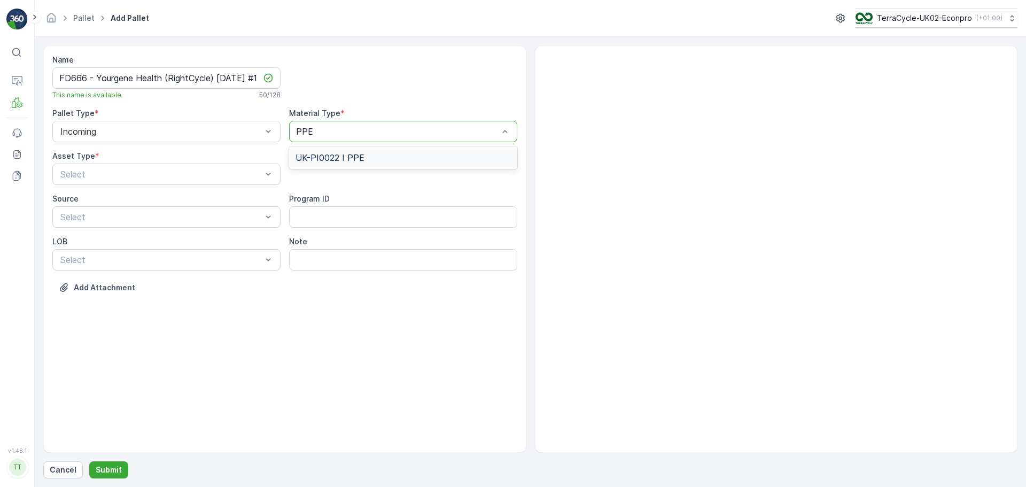
click at [326, 153] on span "UK-PI0022 I PPE" at bounding box center [330, 158] width 69 height 10
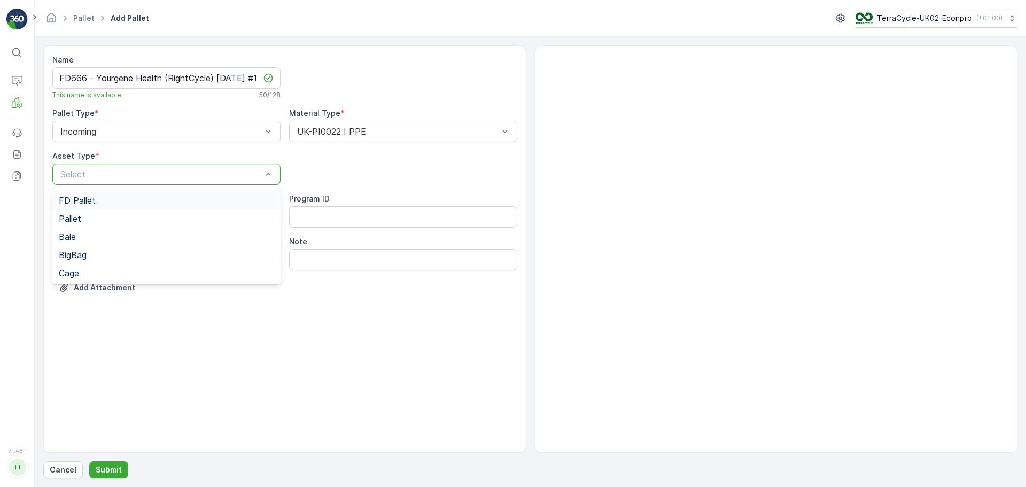
click at [177, 183] on div "Select" at bounding box center [166, 174] width 228 height 21
click at [129, 201] on div "FD Pallet" at bounding box center [166, 201] width 215 height 10
click at [115, 470] on p "Submit" at bounding box center [109, 470] width 26 height 11
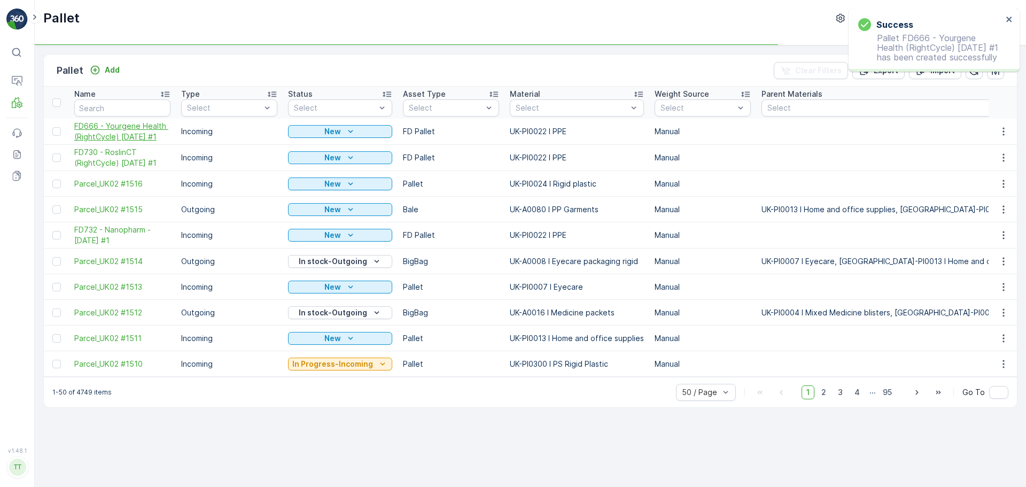
click at [116, 136] on span "FD666 - Yourgene Health (RightCycle) 21.08.2025 #1" at bounding box center [122, 131] width 96 height 21
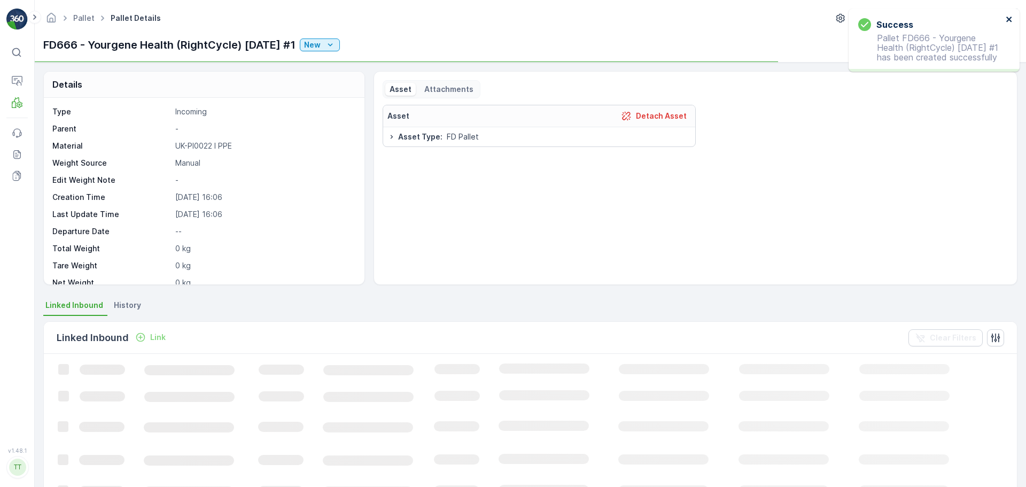
click at [1008, 20] on icon "close" at bounding box center [1009, 19] width 7 height 9
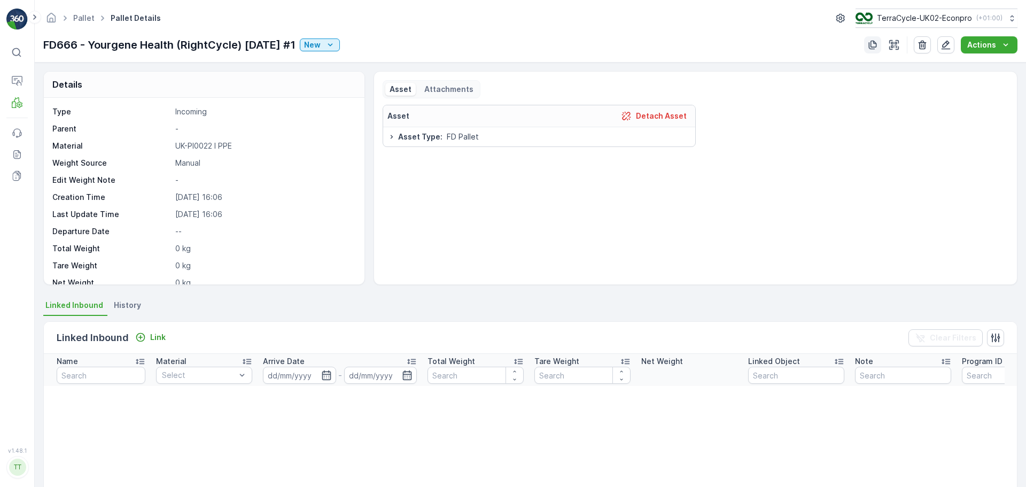
click at [868, 48] on button "button" at bounding box center [872, 44] width 17 height 17
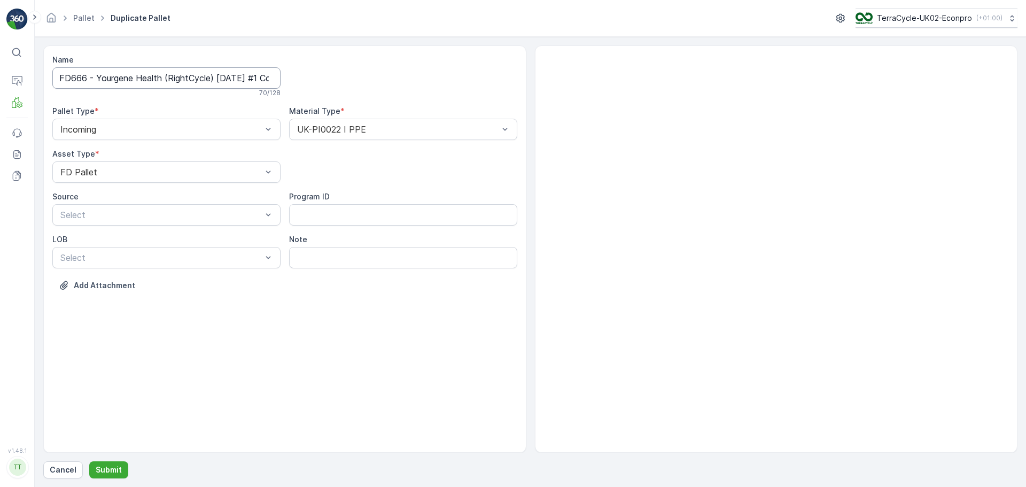
click at [266, 78] on input "FD666 - Yourgene Health (RightCycle) 21.08.2025 #1 Copy #1755183968368" at bounding box center [166, 77] width 228 height 21
drag, startPoint x: 267, startPoint y: 78, endPoint x: 339, endPoint y: 76, distance: 72.7
click at [339, 76] on div "Name FD666 - Yourgene Health (RightCycle) 21.08.2025 #1 Copy #1755183968368 70 …" at bounding box center [284, 181] width 465 height 252
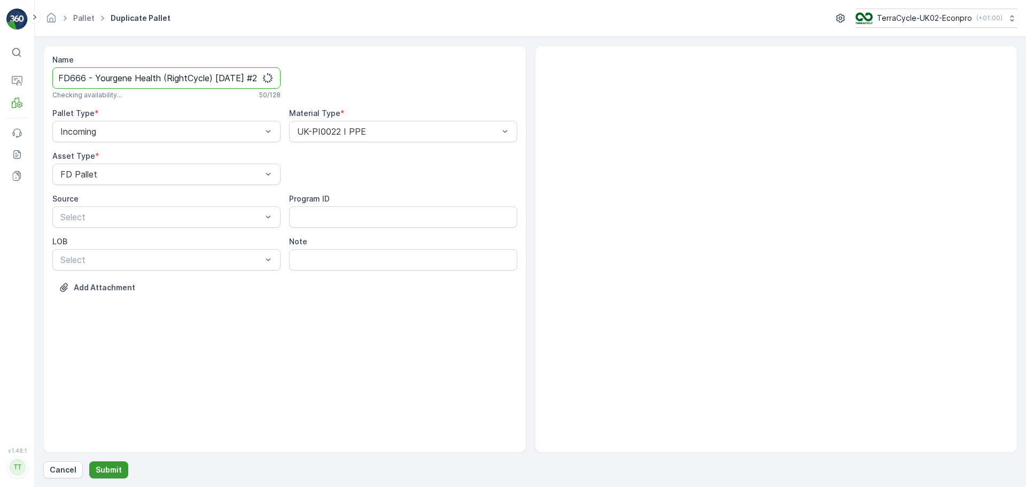
type input "FD666 - Yourgene Health (RightCycle) 21.08.2025 #2"
click at [119, 464] on button "Submit" at bounding box center [108, 469] width 39 height 17
